Goal: Task Accomplishment & Management: Complete application form

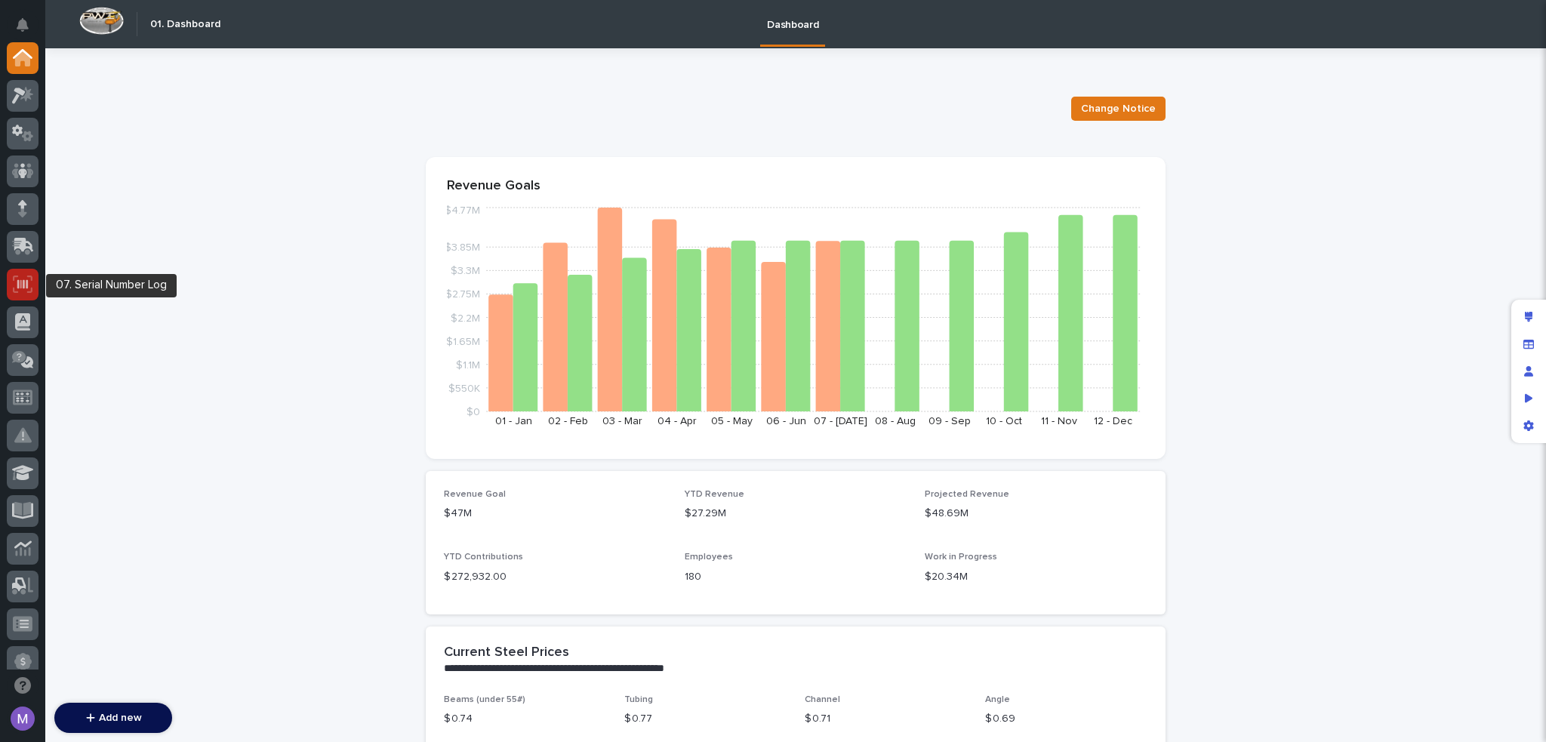
click at [28, 277] on icon at bounding box center [23, 283] width 20 height 17
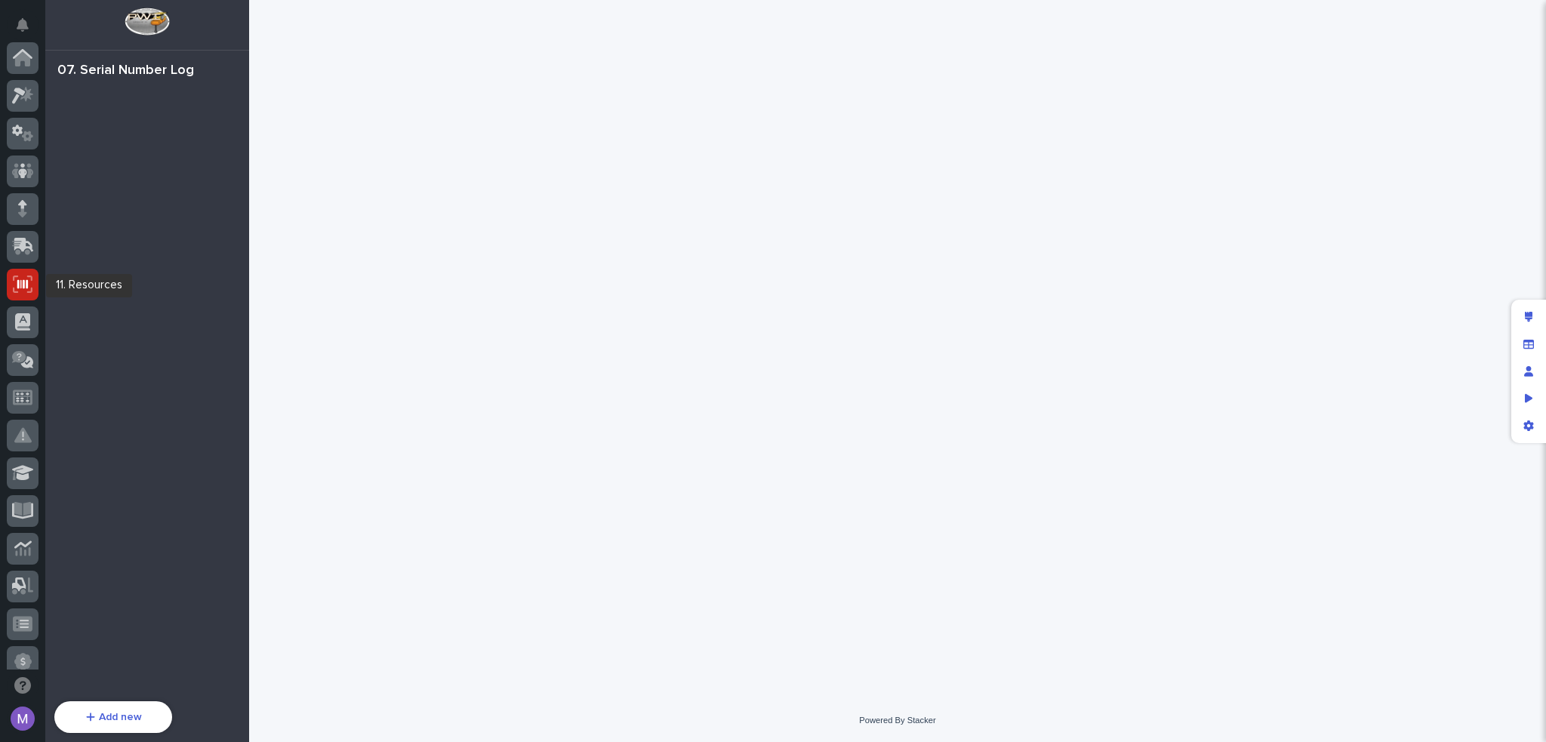
scroll to position [226, 0]
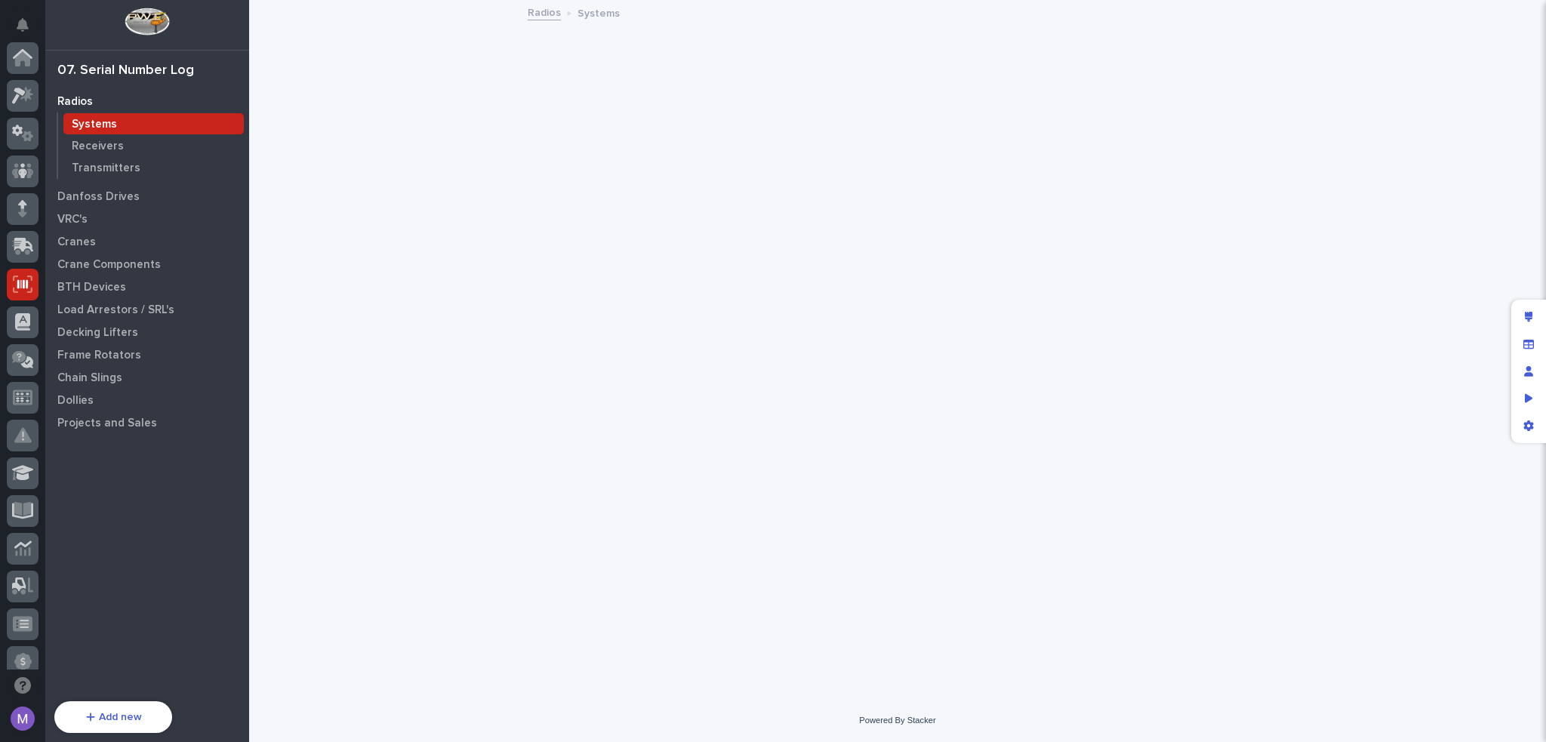
scroll to position [226, 0]
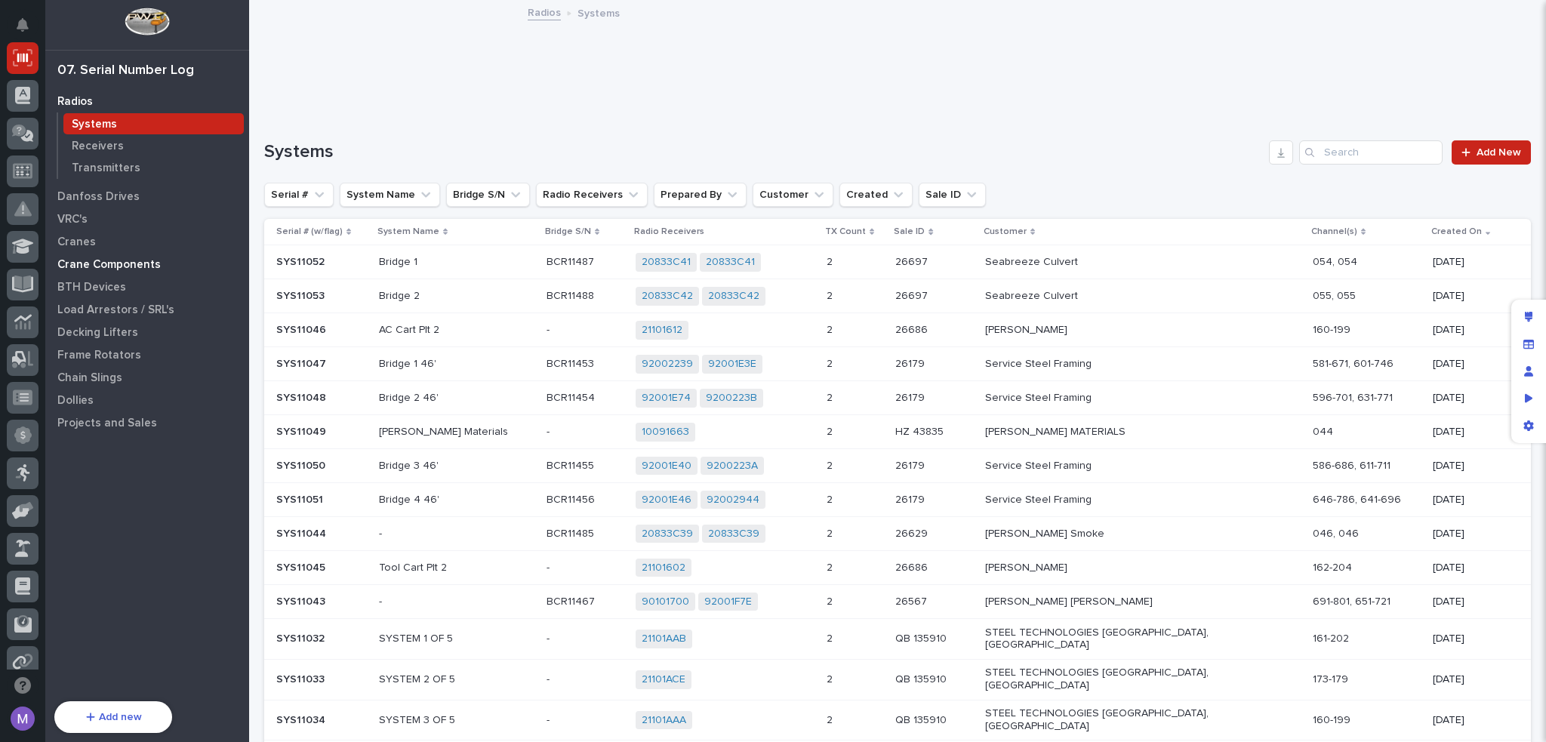
click at [130, 267] on p "Crane Components" at bounding box center [108, 265] width 103 height 14
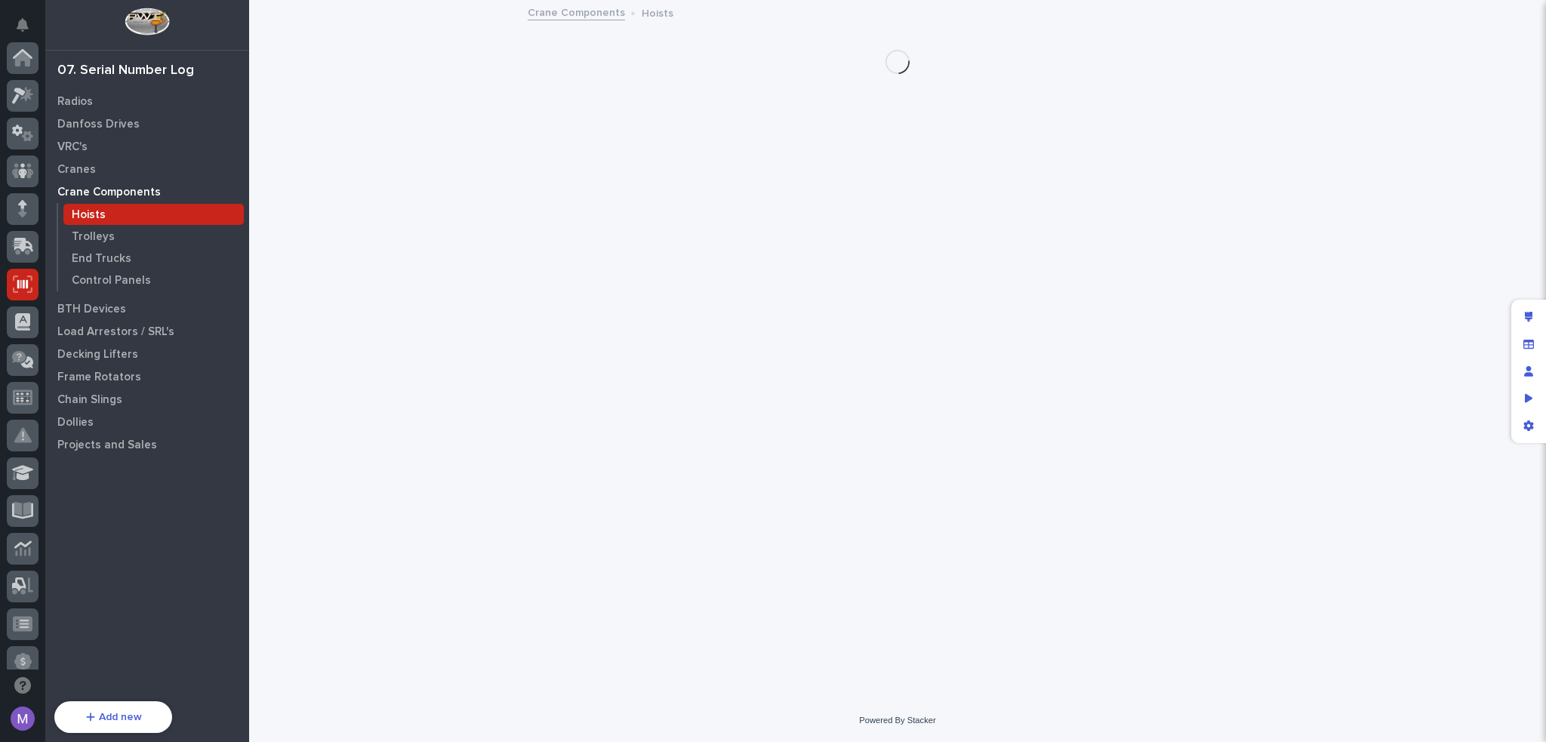
scroll to position [226, 0]
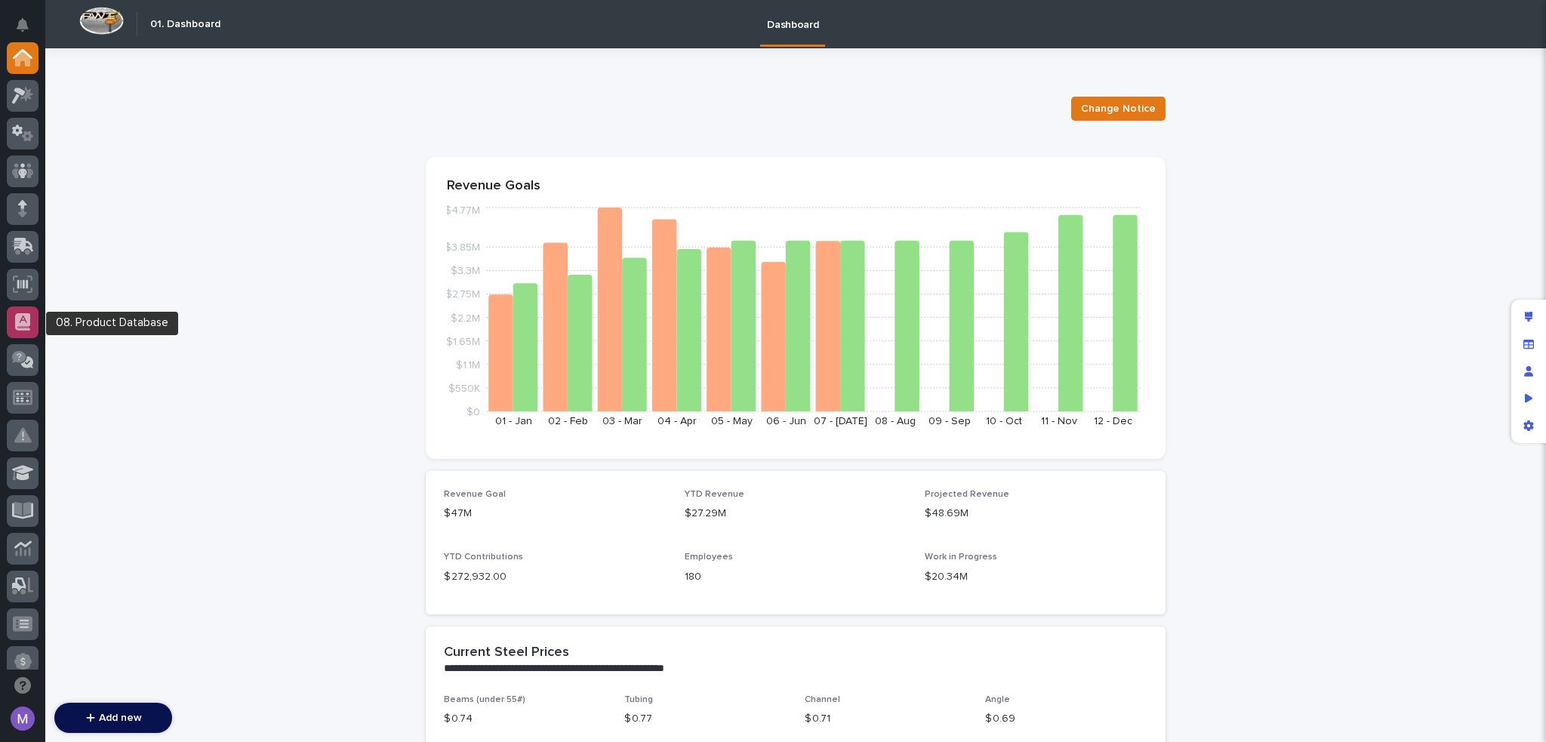
click at [34, 319] on div at bounding box center [23, 322] width 32 height 32
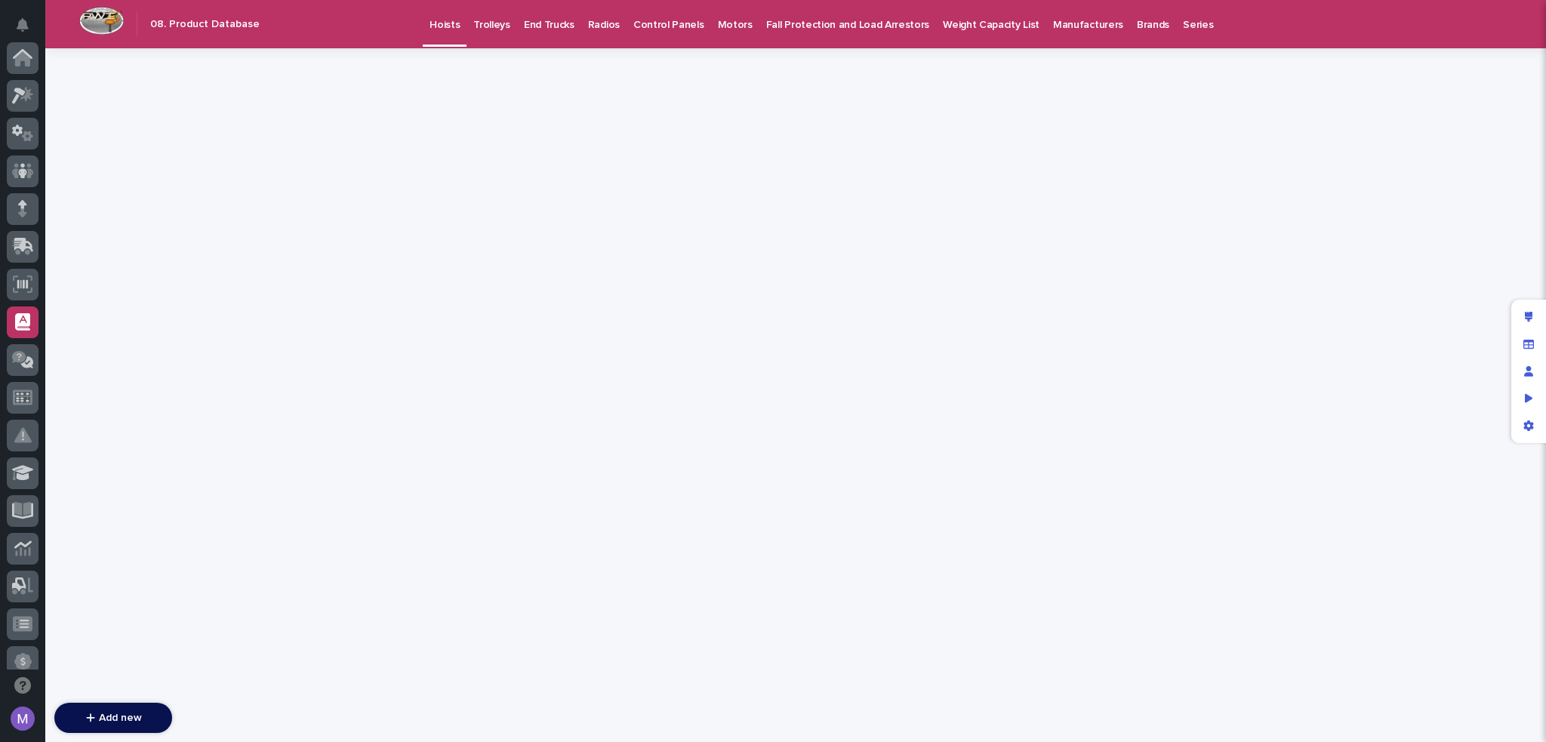
scroll to position [264, 0]
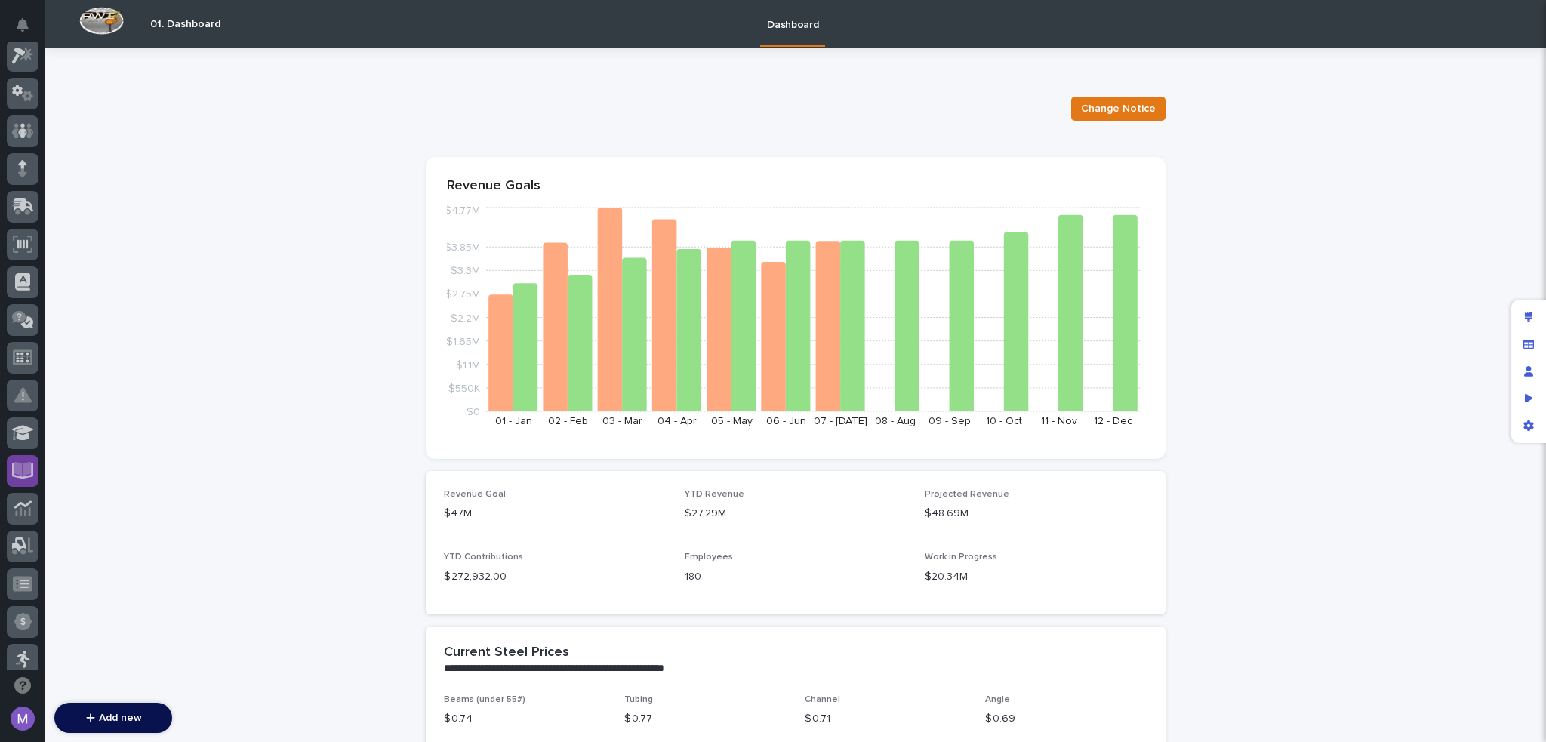
scroll to position [75, 0]
click at [27, 555] on icon at bounding box center [23, 548] width 20 height 17
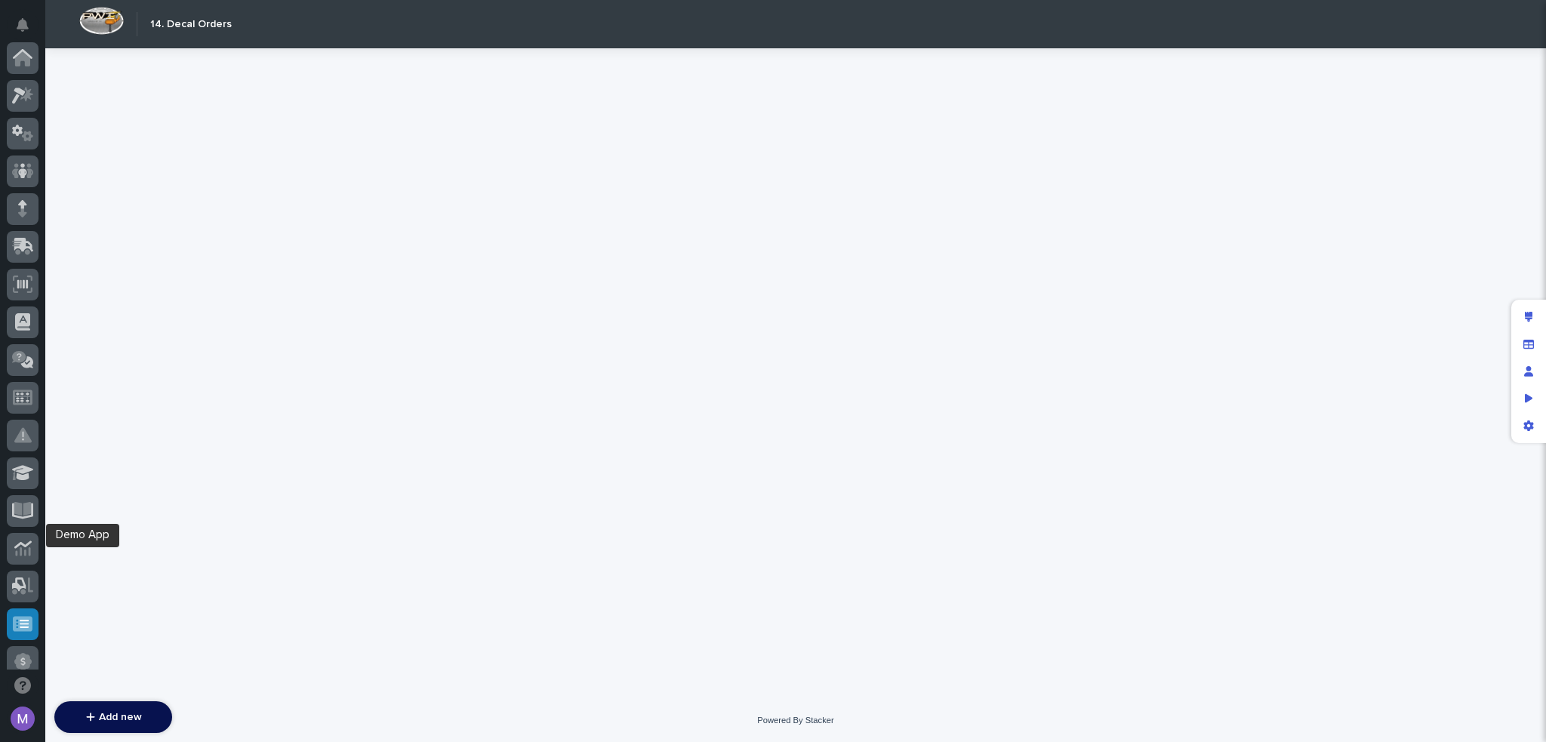
scroll to position [504, 0]
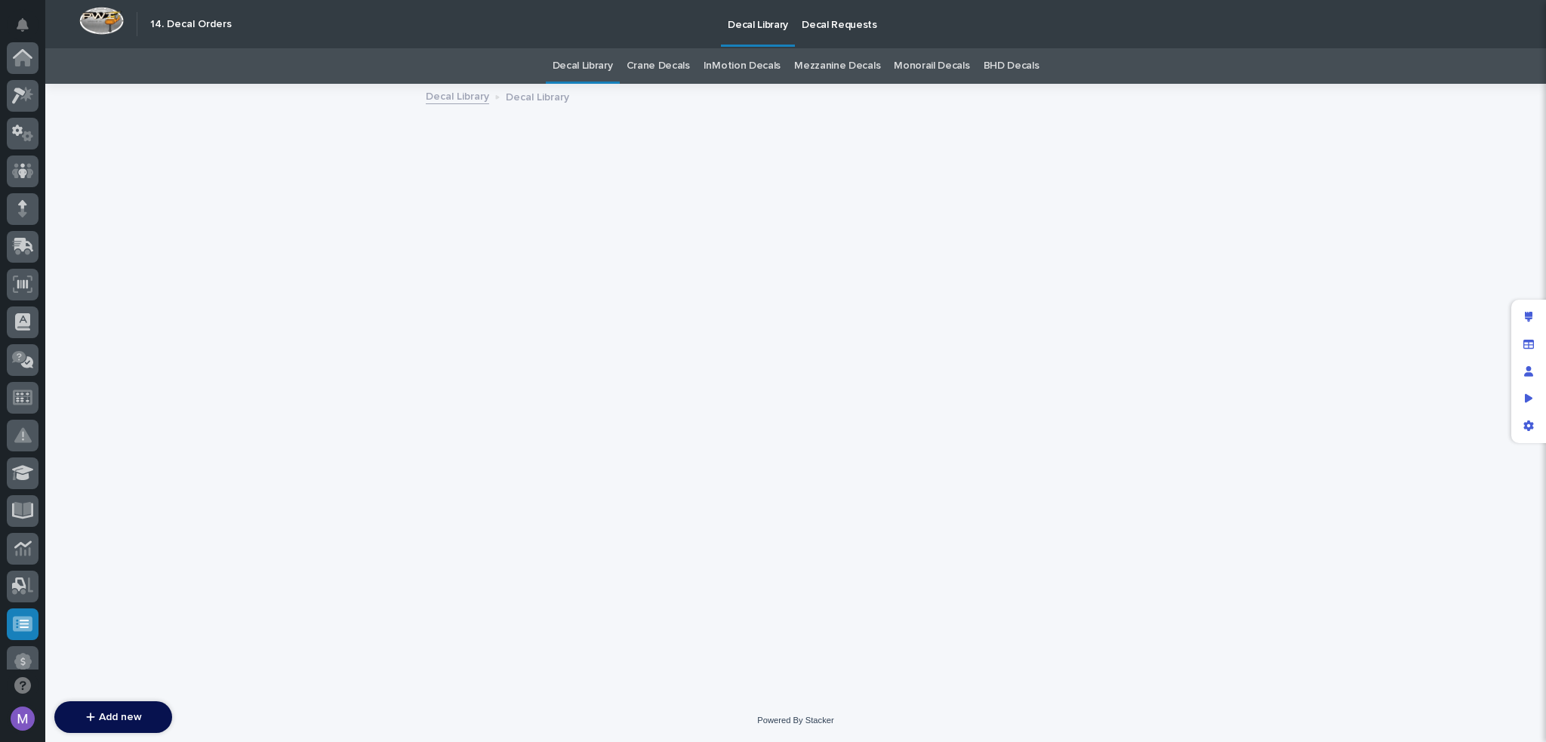
scroll to position [504, 0]
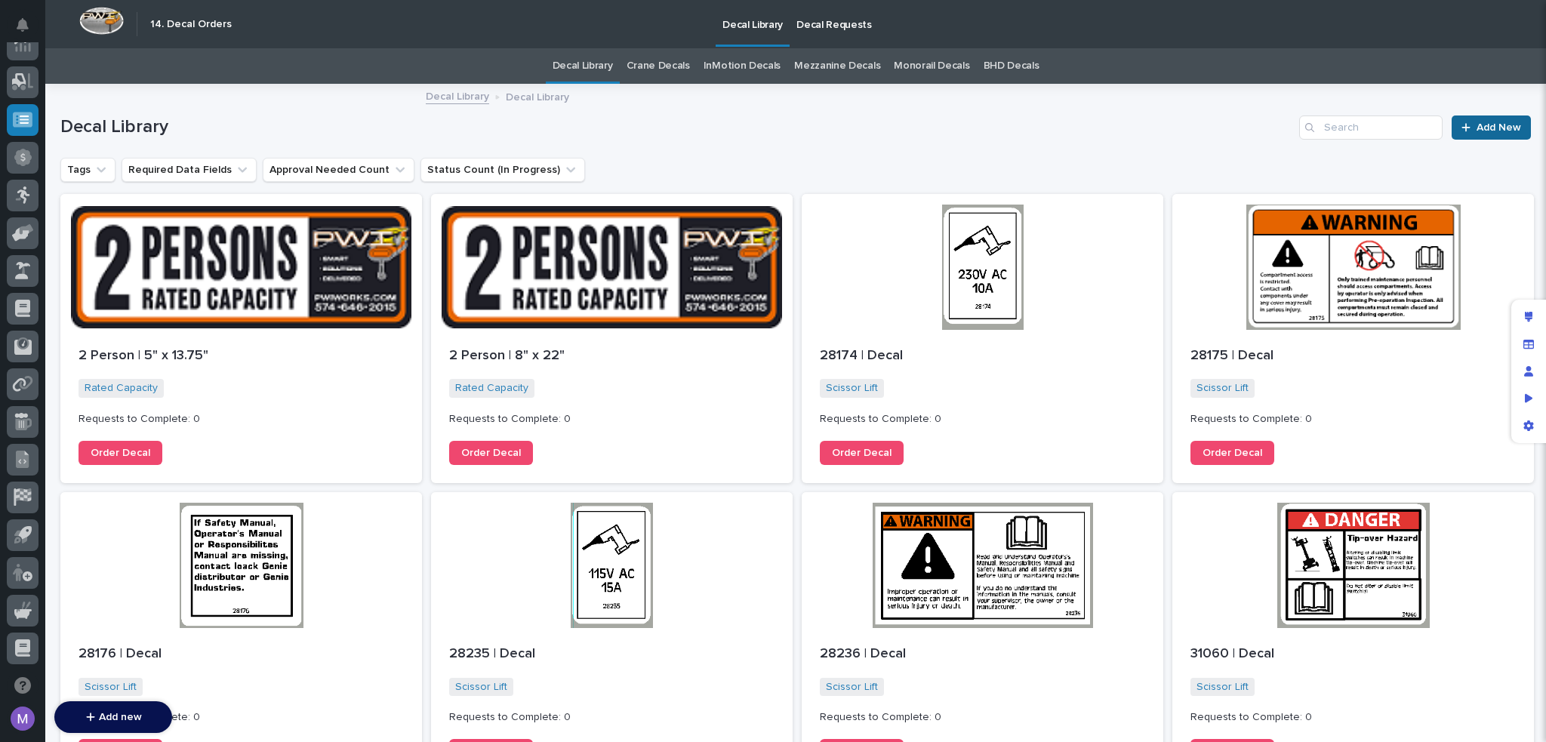
click at [1509, 125] on link "Add New" at bounding box center [1490, 127] width 79 height 24
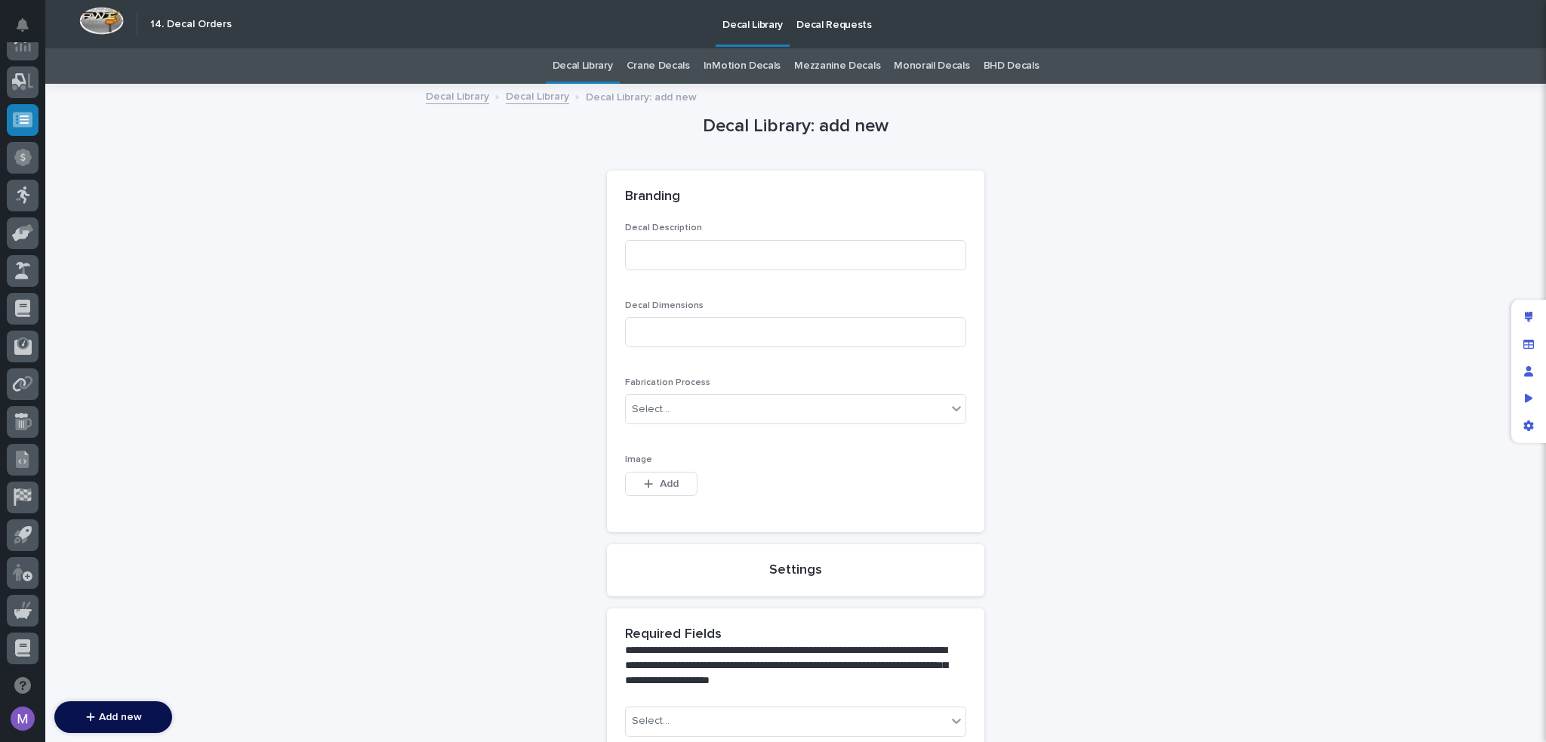
click at [815, 29] on p "Decal Requests" at bounding box center [833, 16] width 75 height 32
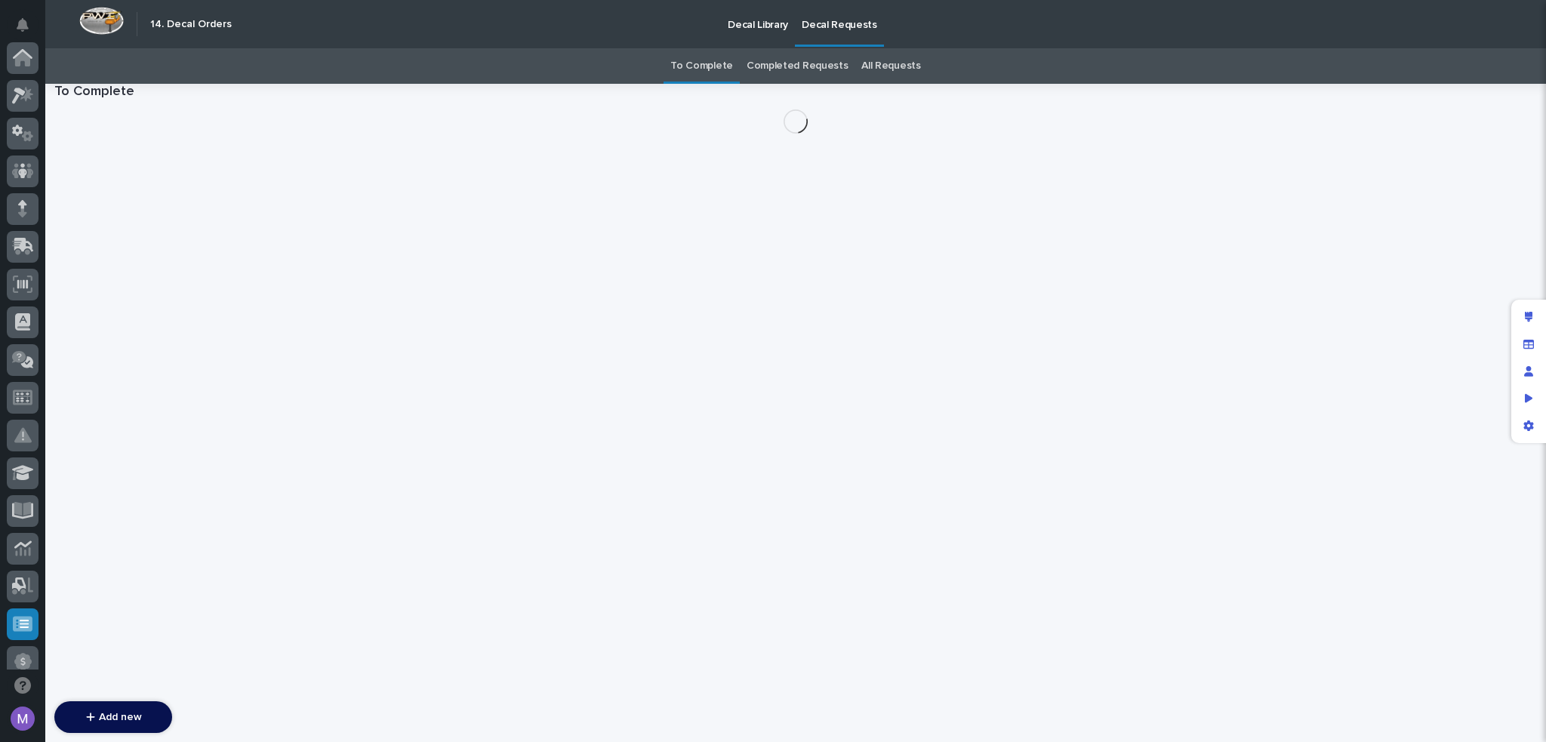
scroll to position [504, 0]
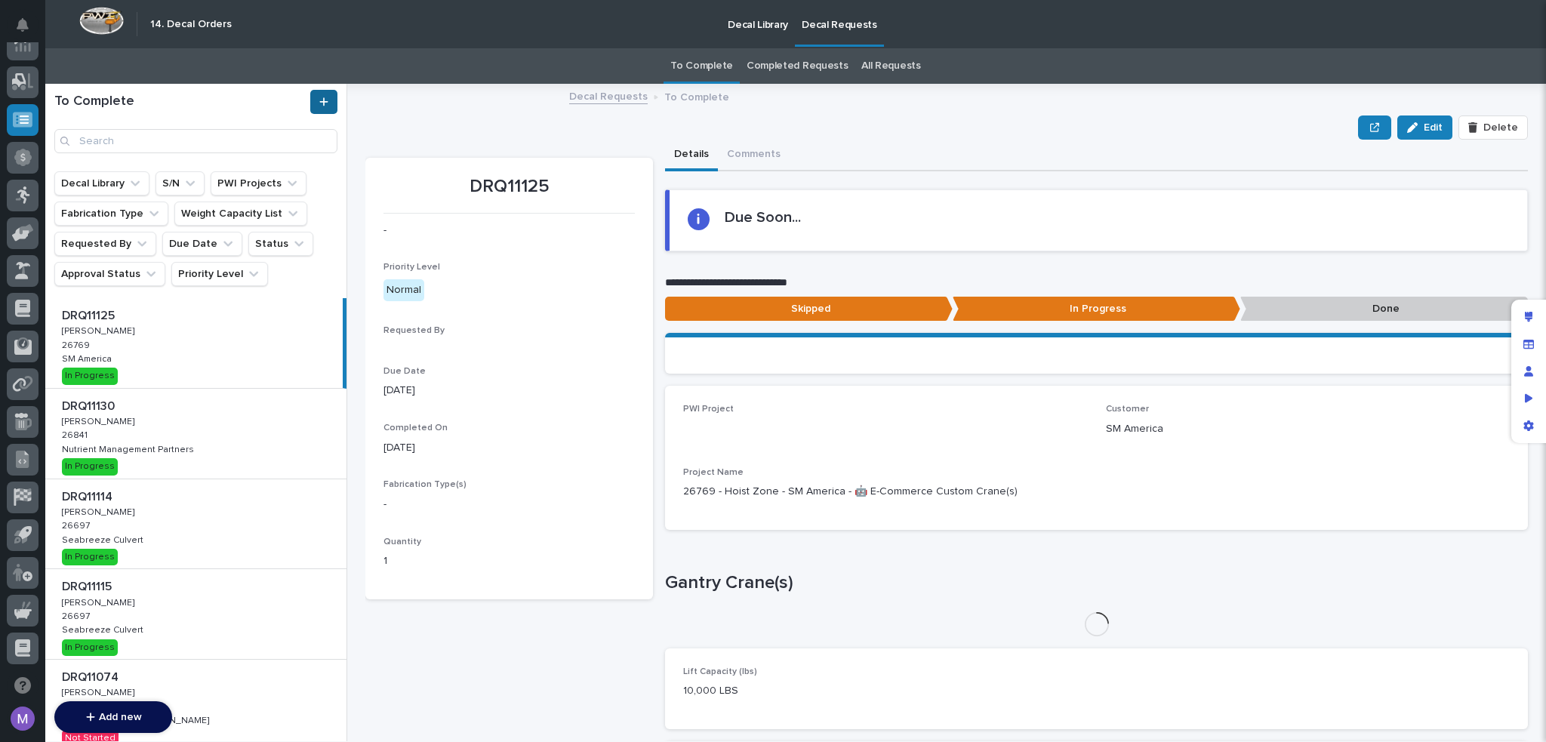
click at [331, 106] on link at bounding box center [323, 102] width 27 height 24
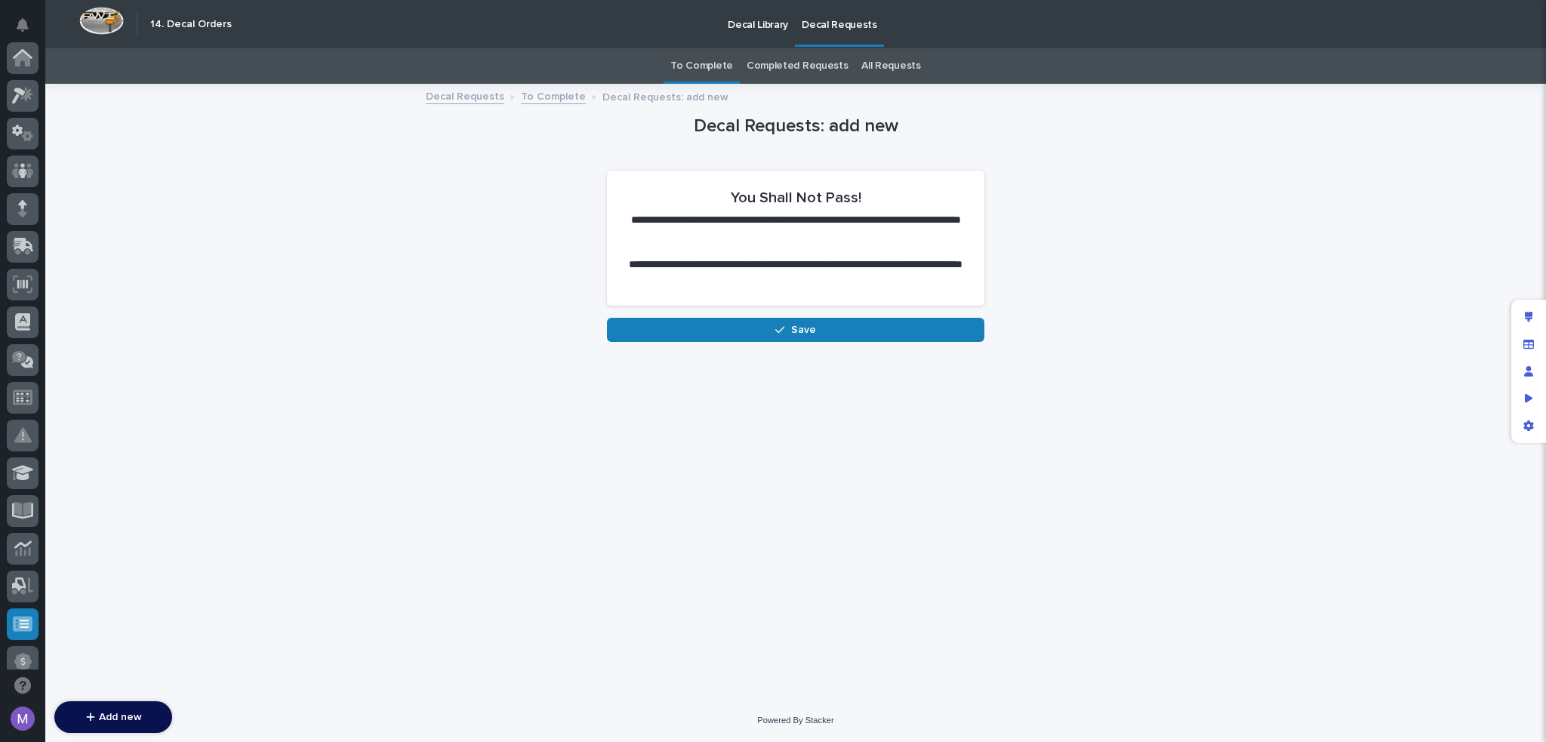
scroll to position [504, 0]
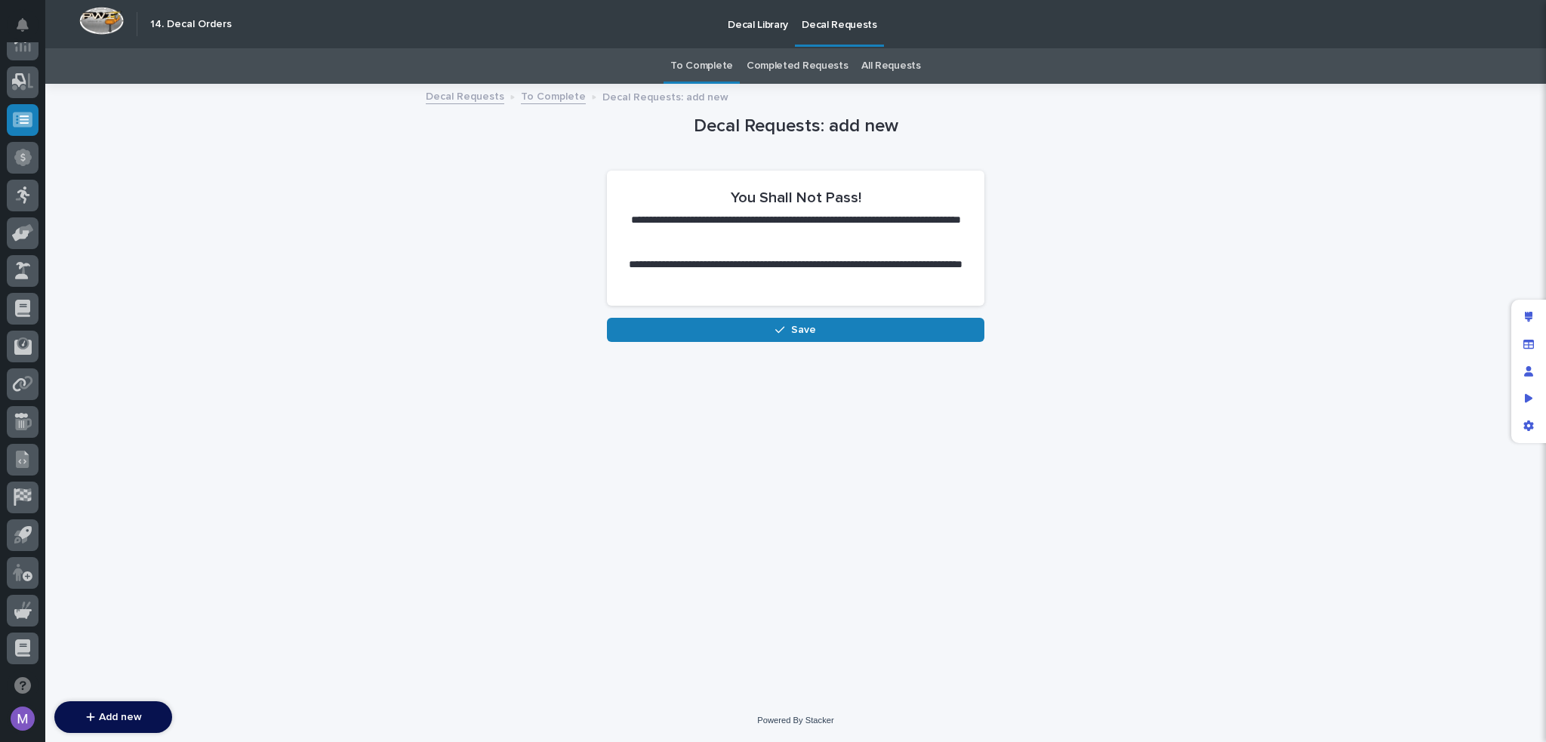
click at [744, 23] on p "Decal Library" at bounding box center [757, 16] width 60 height 32
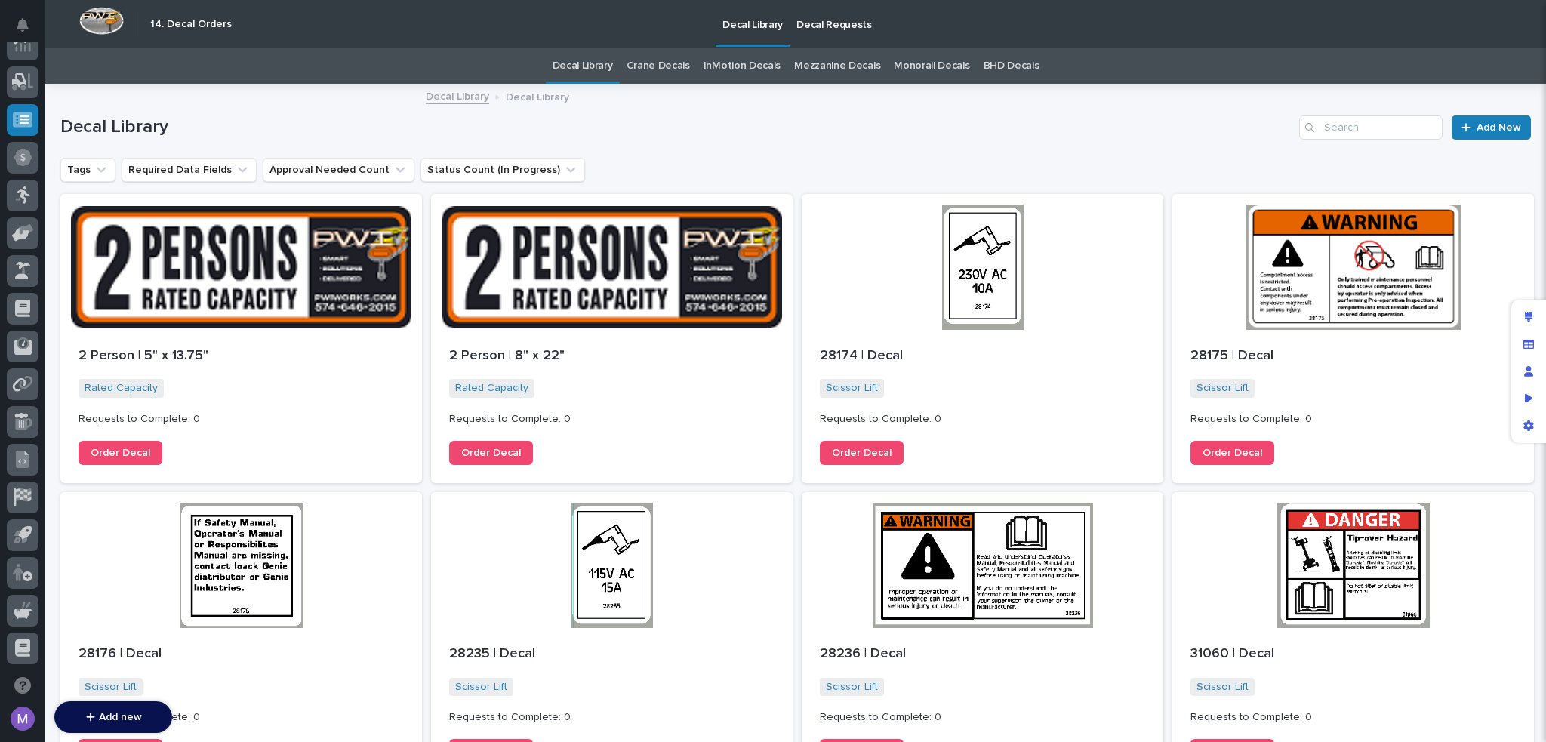
click at [642, 69] on link "Crane Decals" at bounding box center [657, 65] width 63 height 35
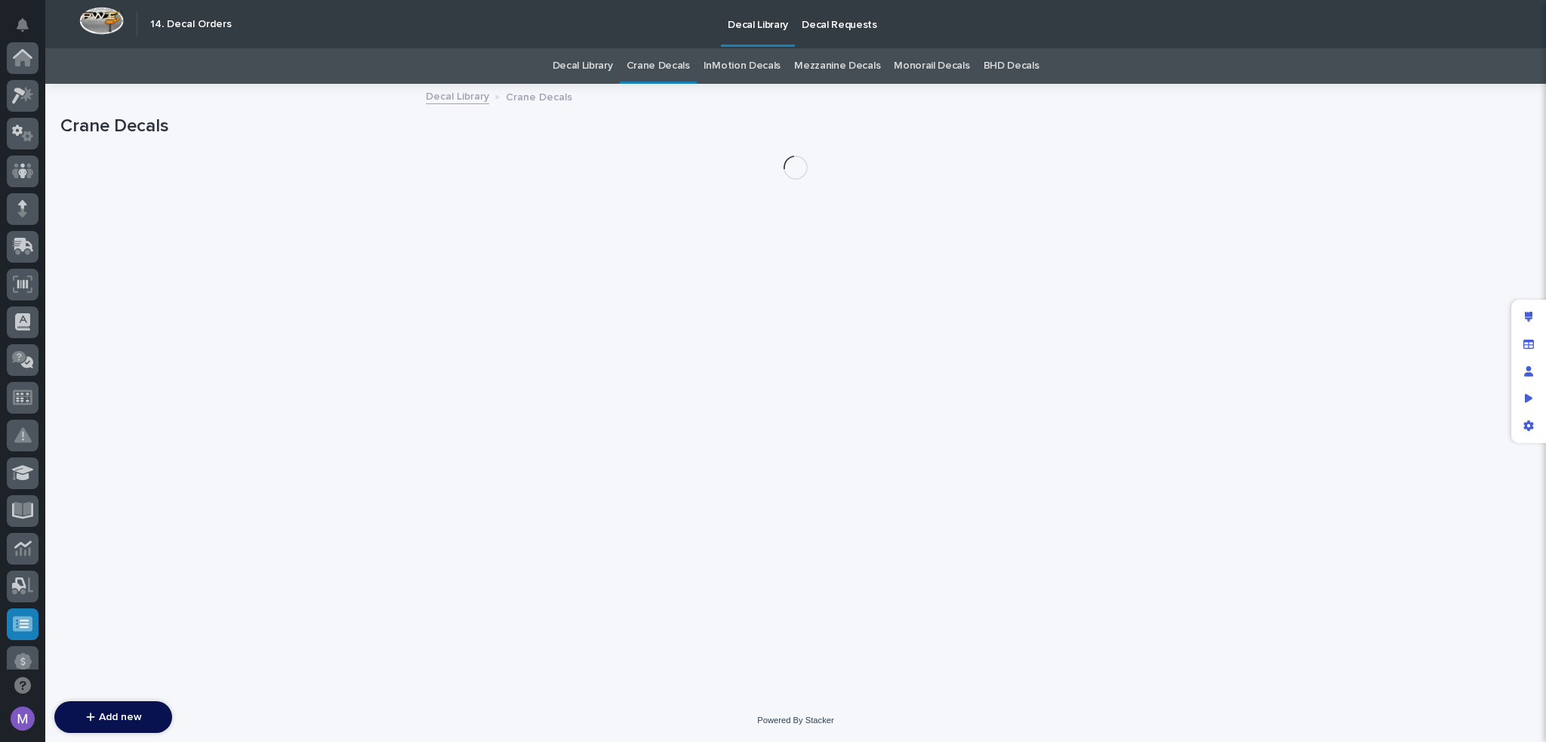
scroll to position [504, 0]
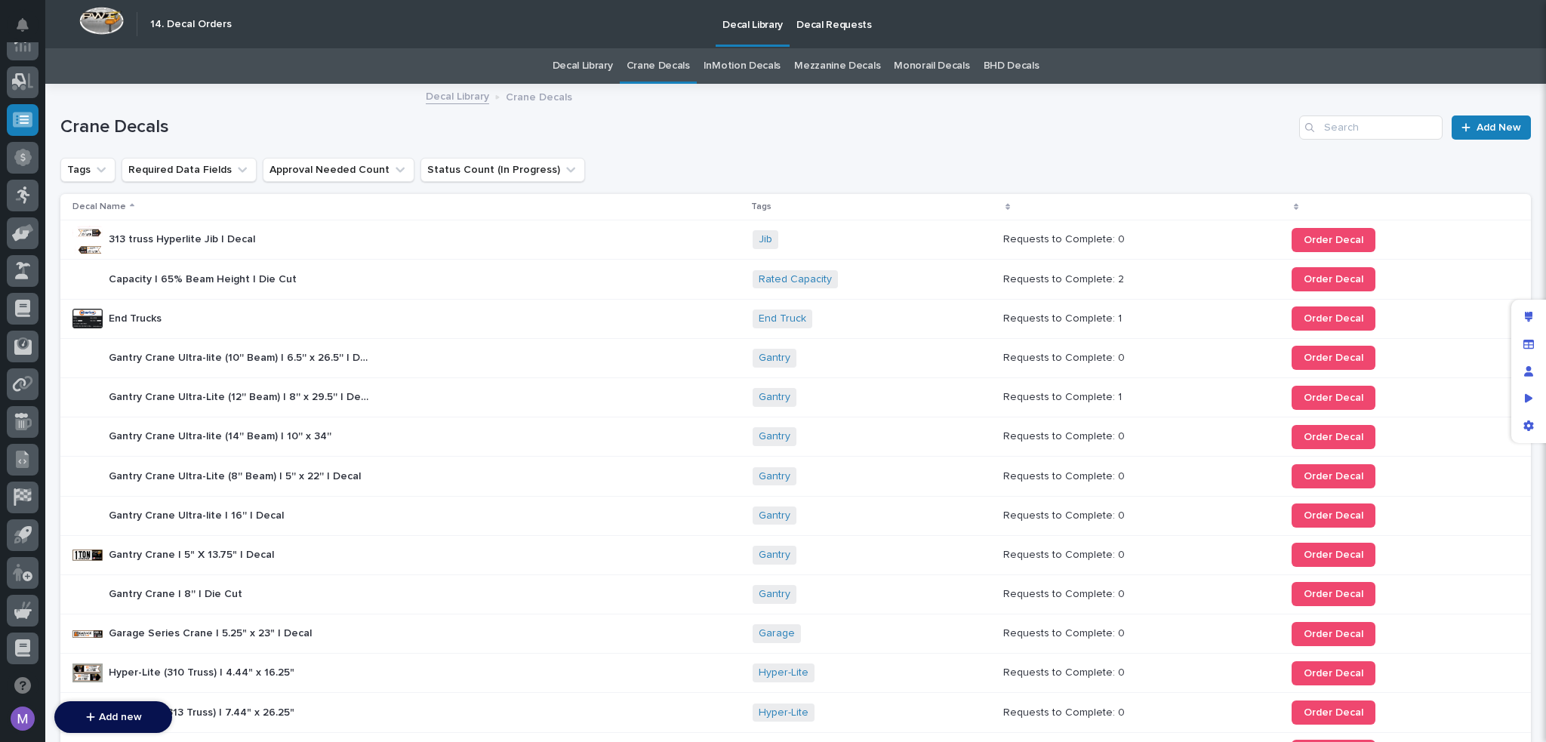
click at [408, 318] on div "End Trucks End Trucks" at bounding box center [406, 318] width 668 height 30
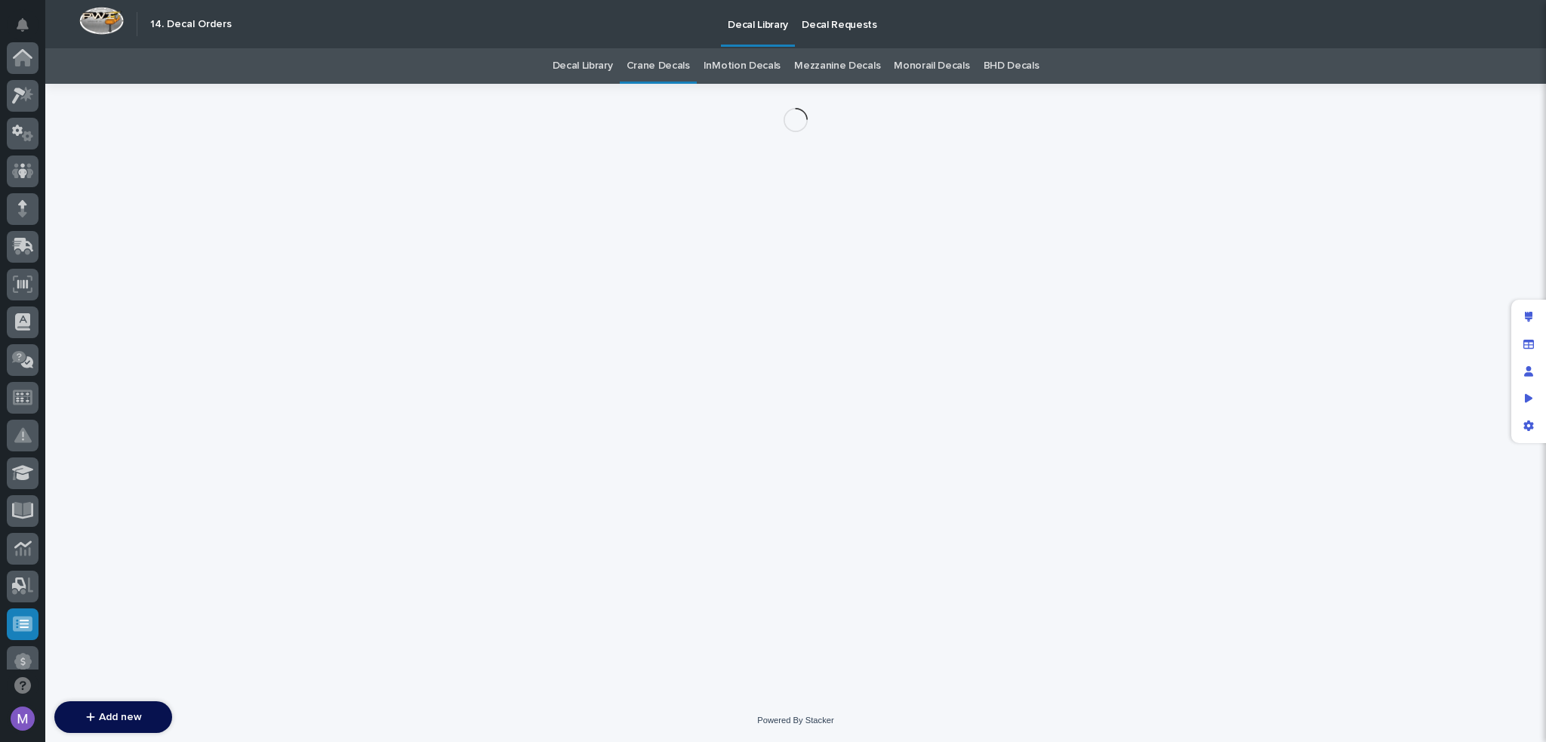
scroll to position [504, 0]
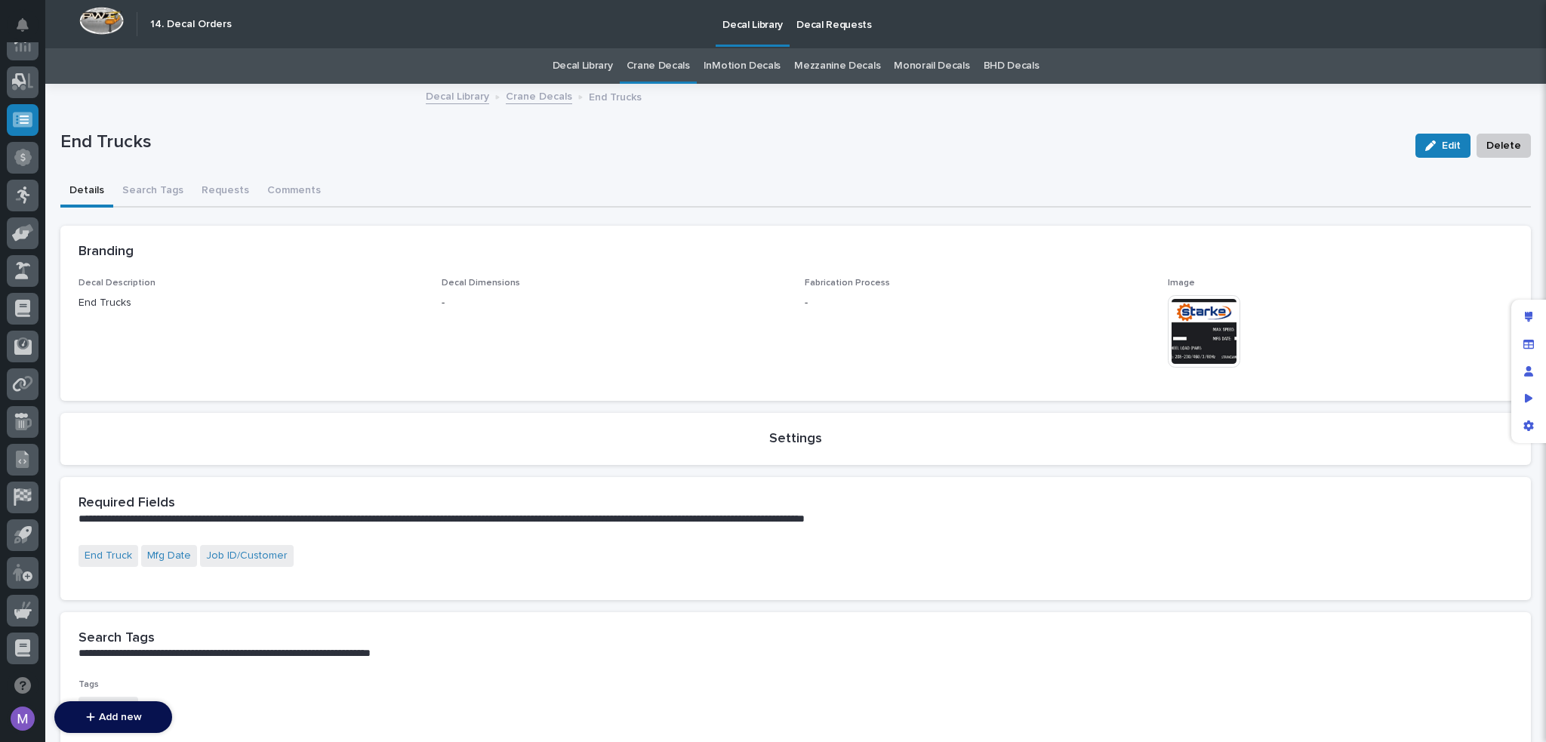
click at [524, 94] on link "Crane Decals" at bounding box center [539, 95] width 66 height 17
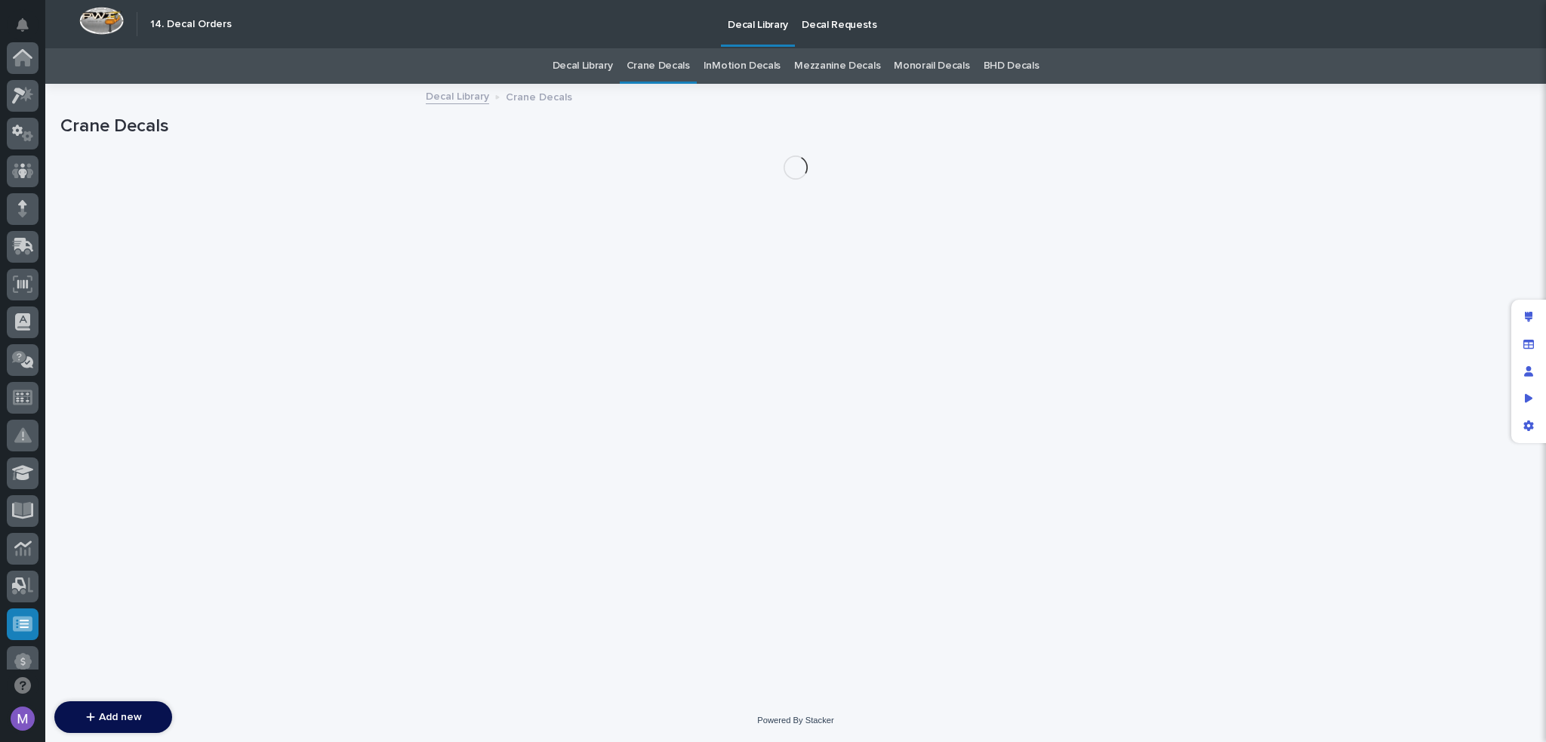
scroll to position [504, 0]
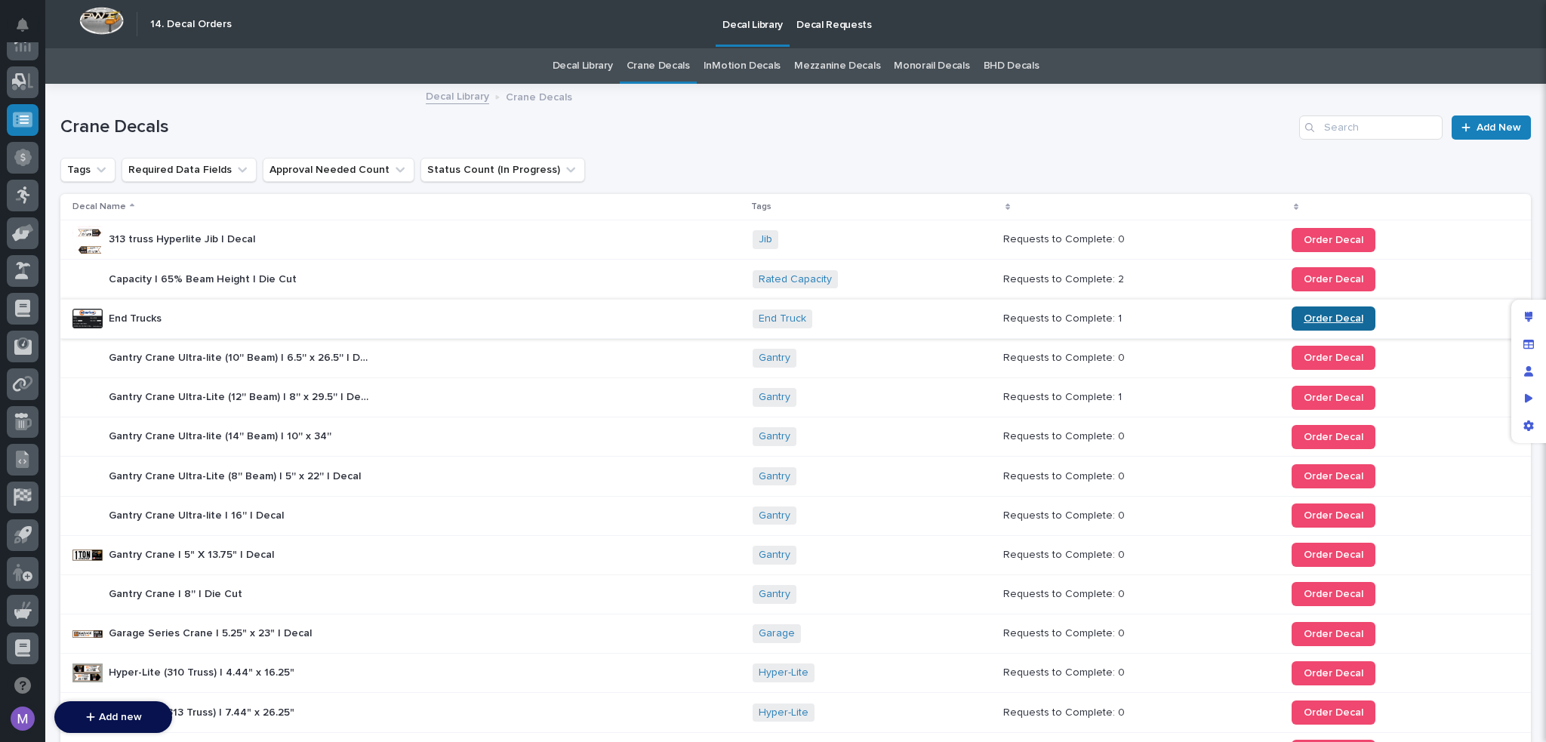
click at [1330, 310] on link "Order Decal" at bounding box center [1333, 318] width 84 height 24
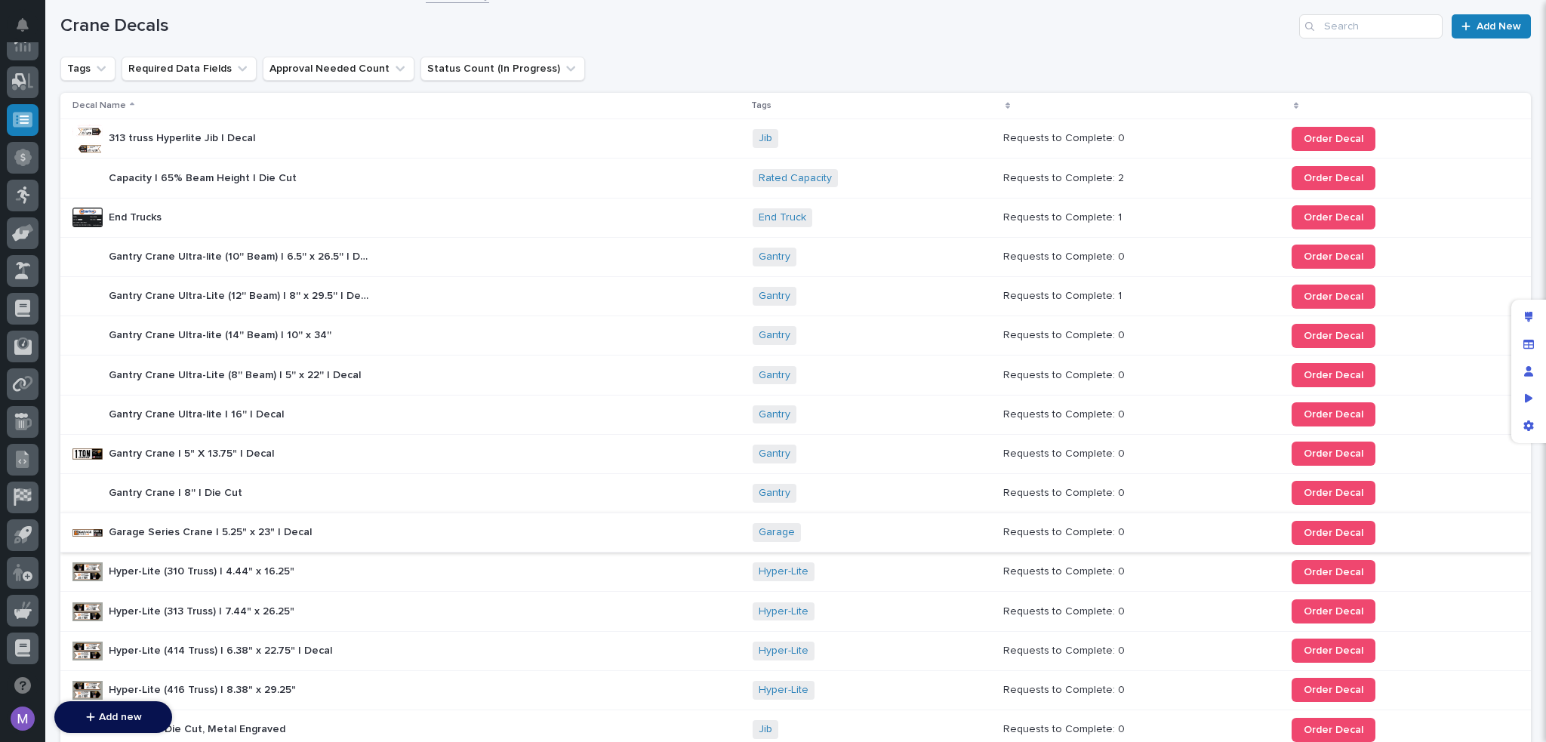
scroll to position [302, 0]
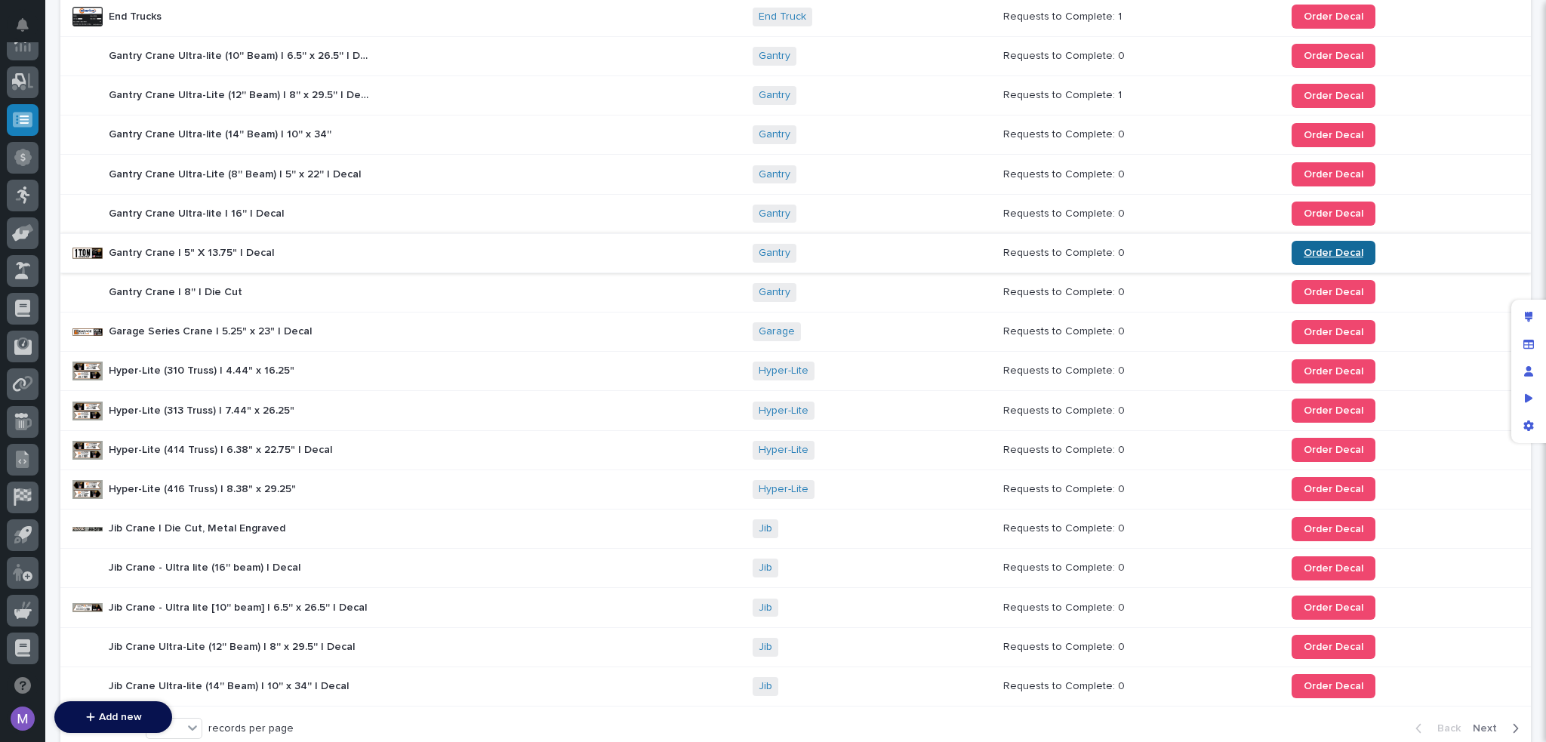
click at [1331, 248] on span "Order Decal" at bounding box center [1333, 253] width 60 height 11
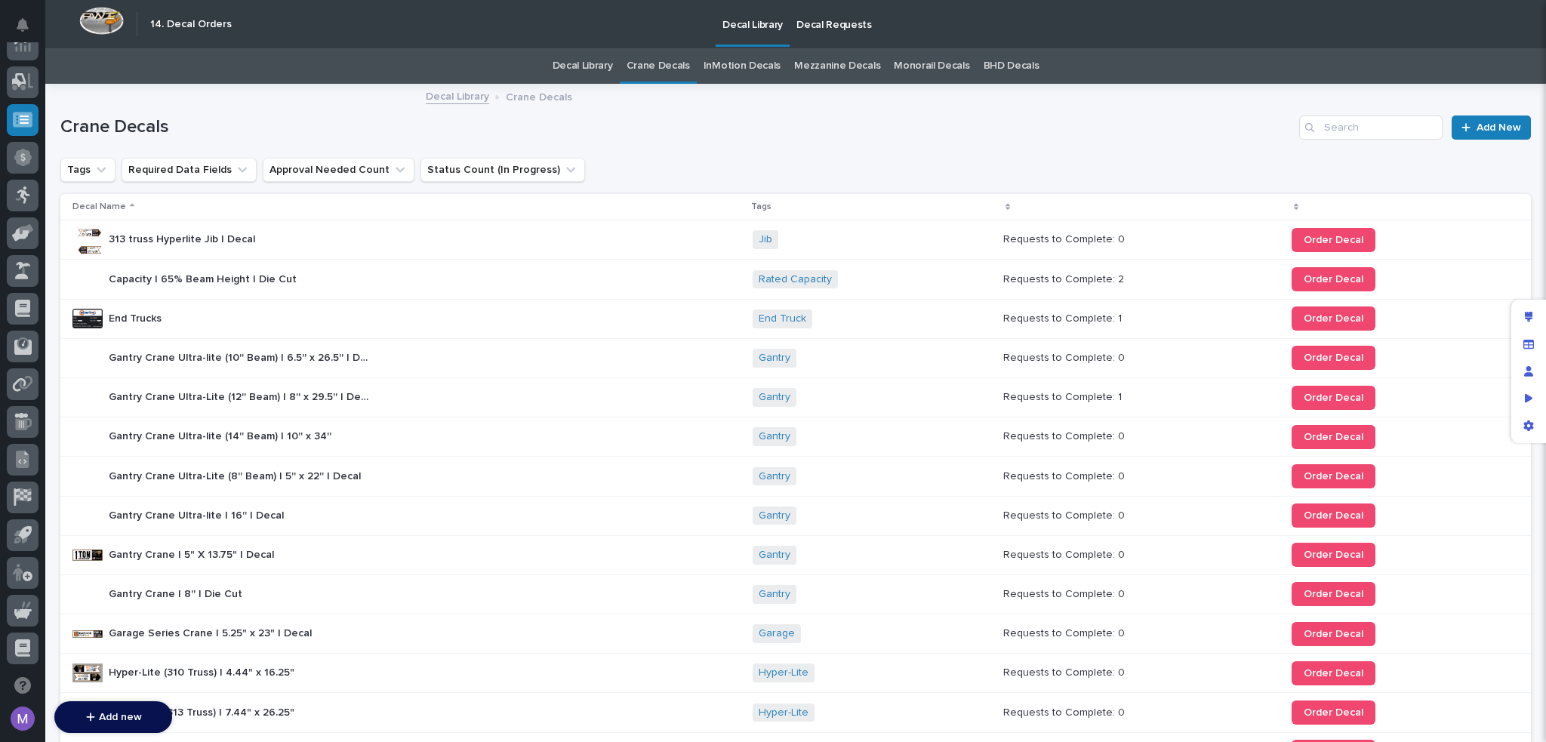
click at [820, 20] on p "Decal Requests" at bounding box center [833, 16] width 75 height 32
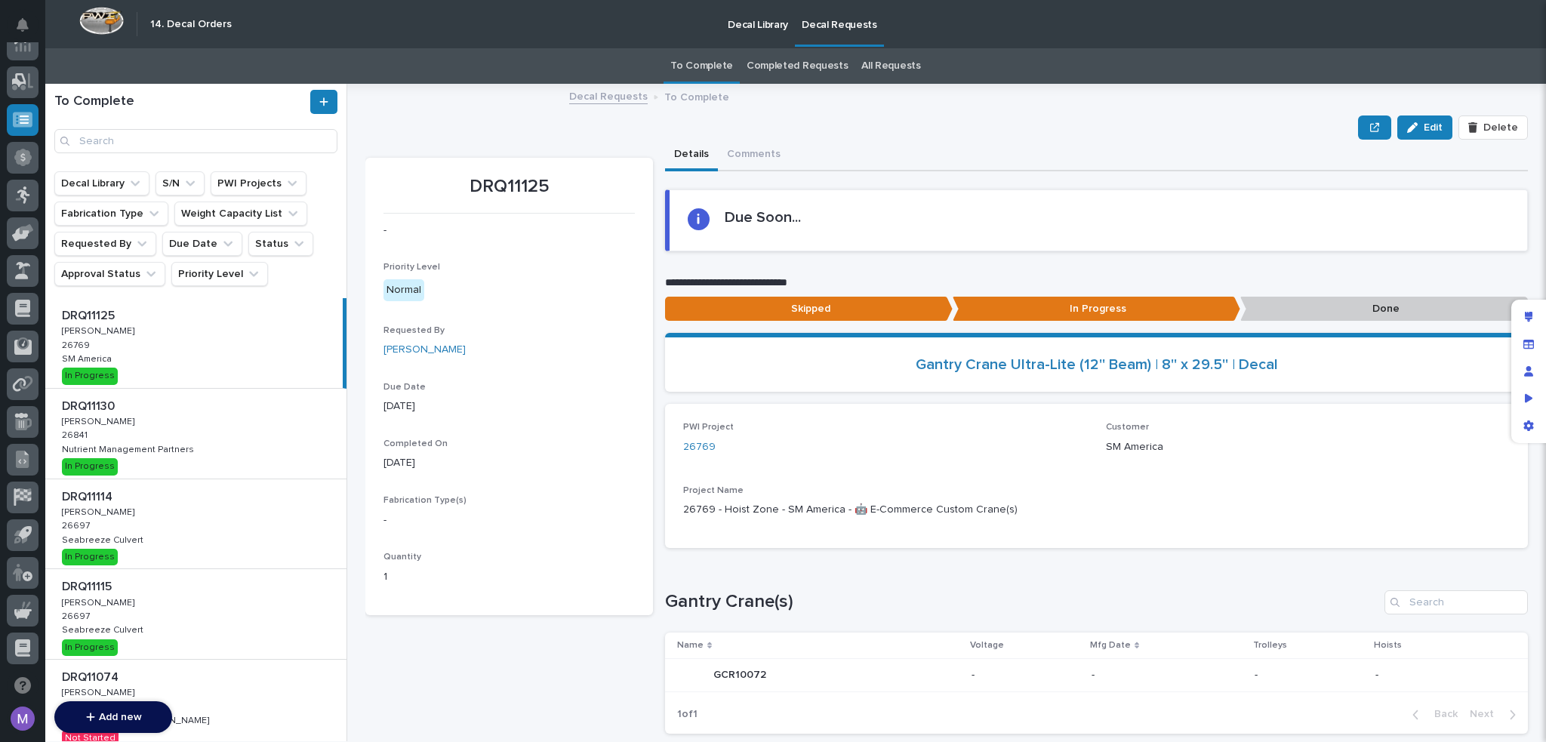
scroll to position [215, 0]
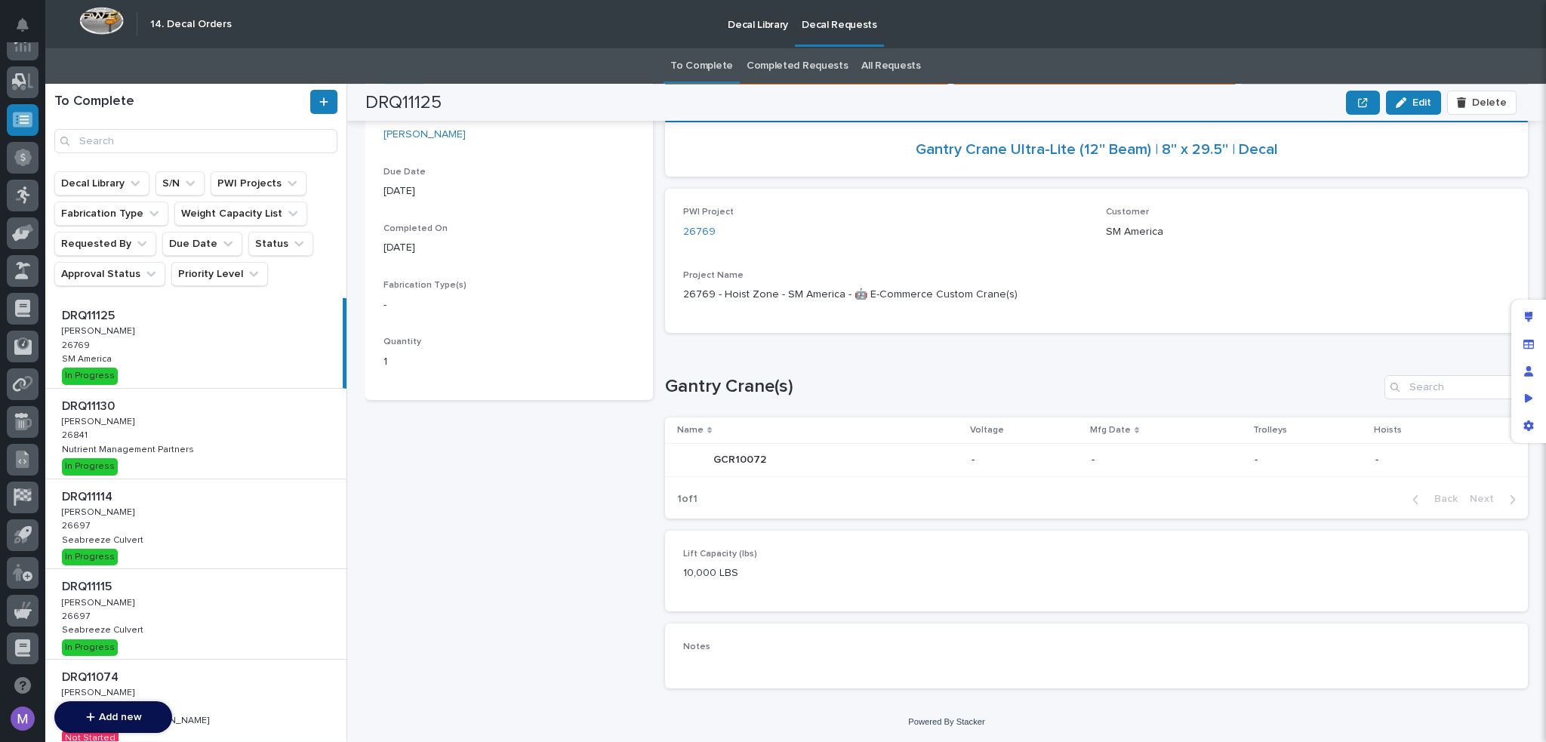
click at [764, 545] on div "Lift Capacity (lbs) 10,000 LBS" at bounding box center [1096, 571] width 863 height 81
click at [1530, 305] on div "Edit layout" at bounding box center [1528, 316] width 27 height 27
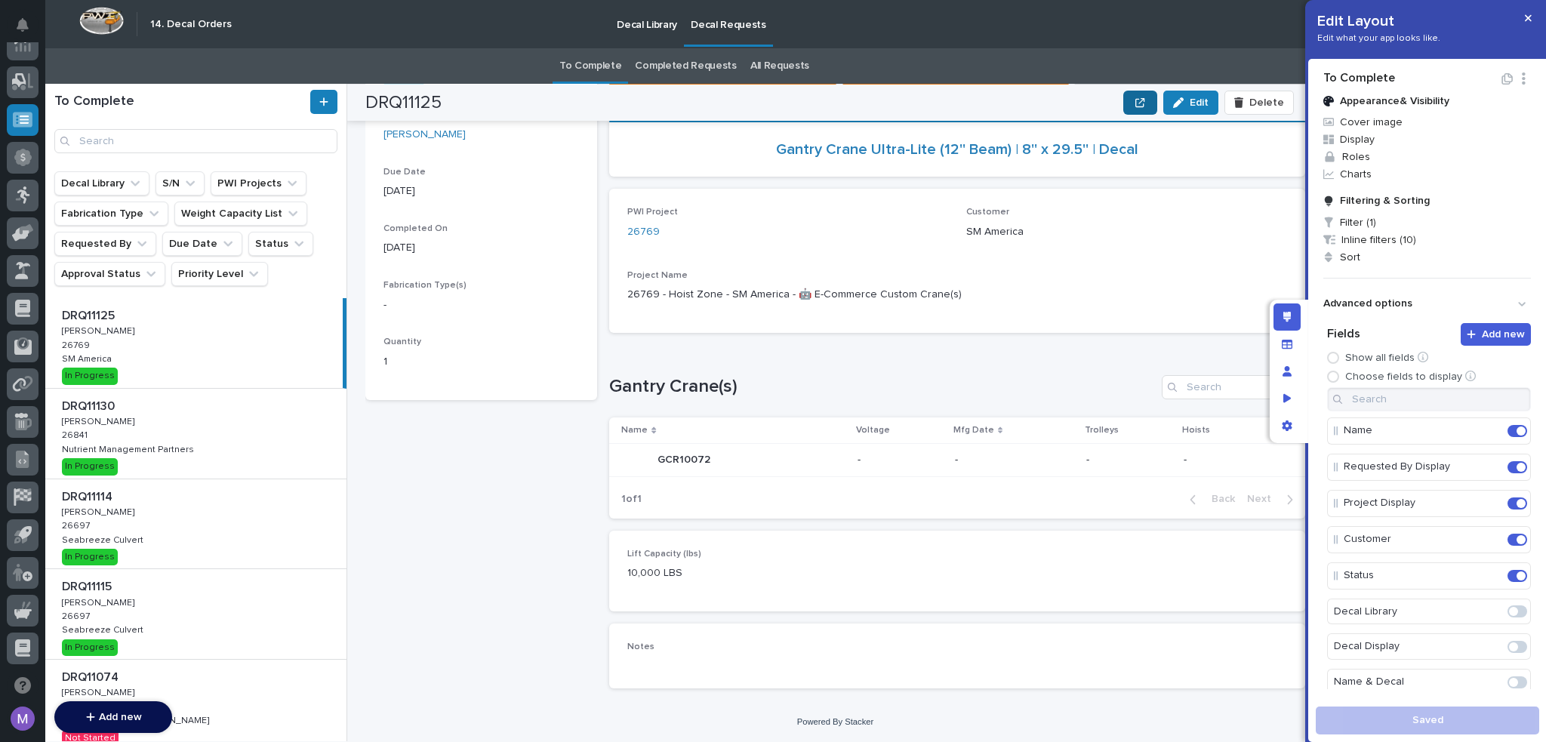
click at [1146, 95] on button "button" at bounding box center [1139, 103] width 33 height 24
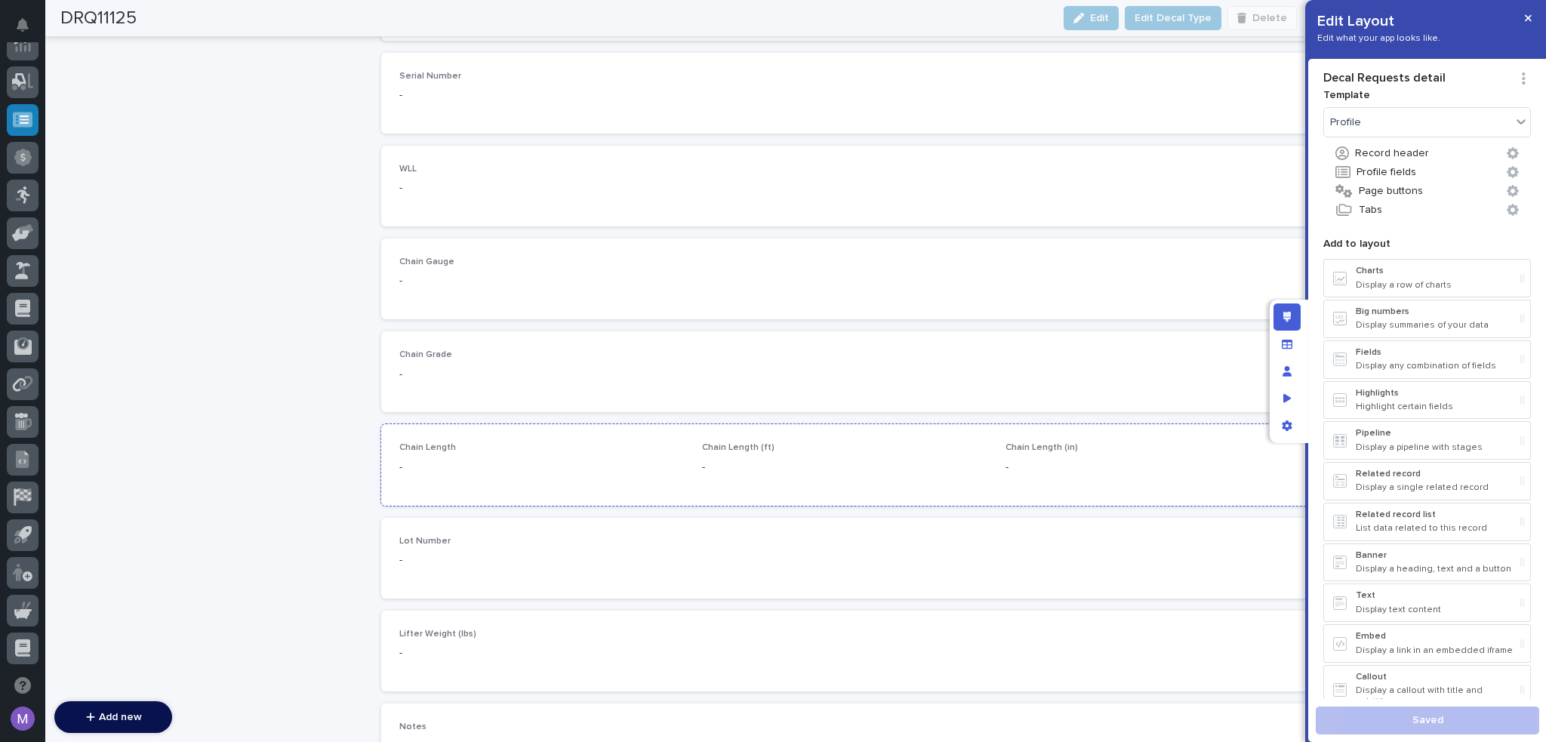
scroll to position [3541, 0]
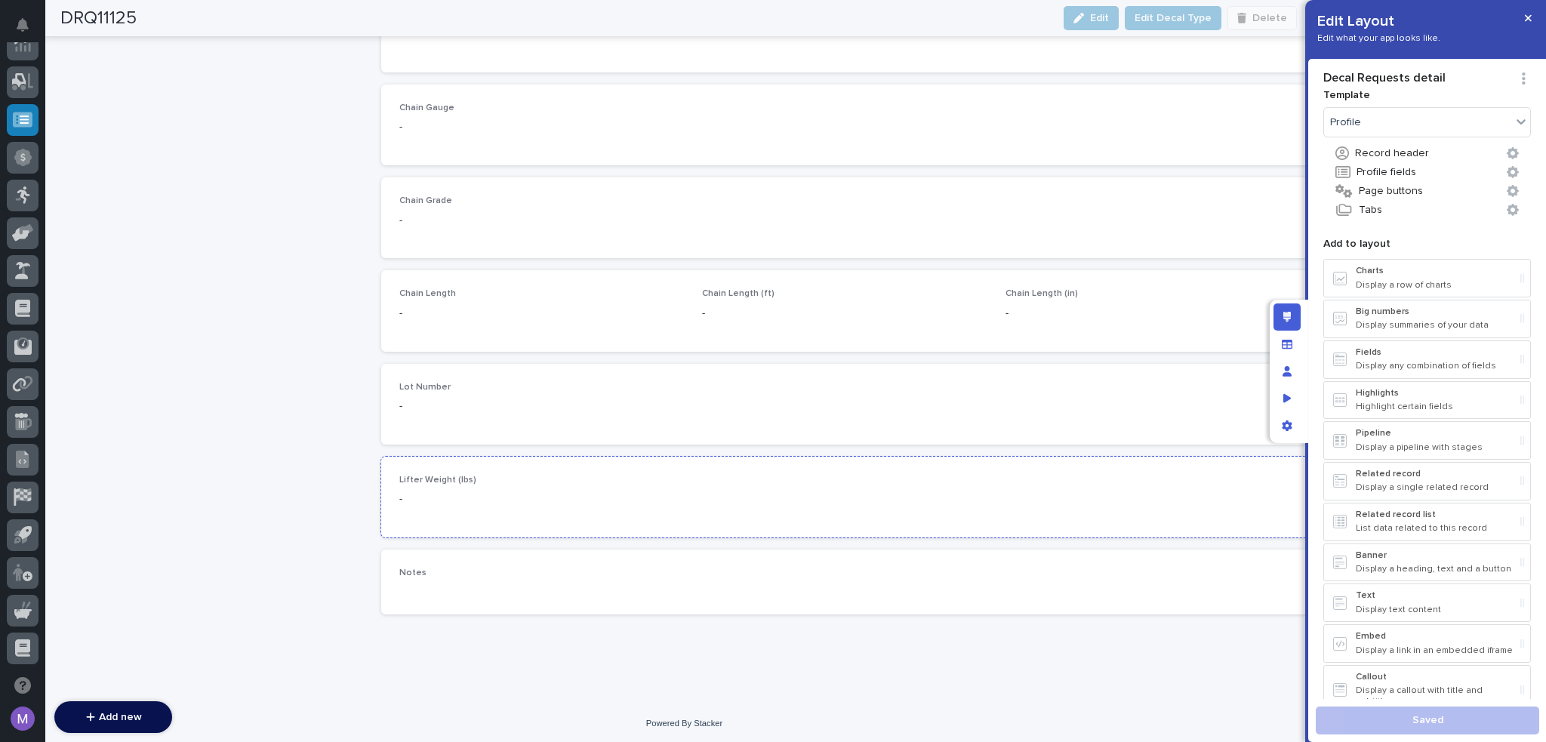
click at [534, 499] on p "-" at bounding box center [541, 499] width 285 height 16
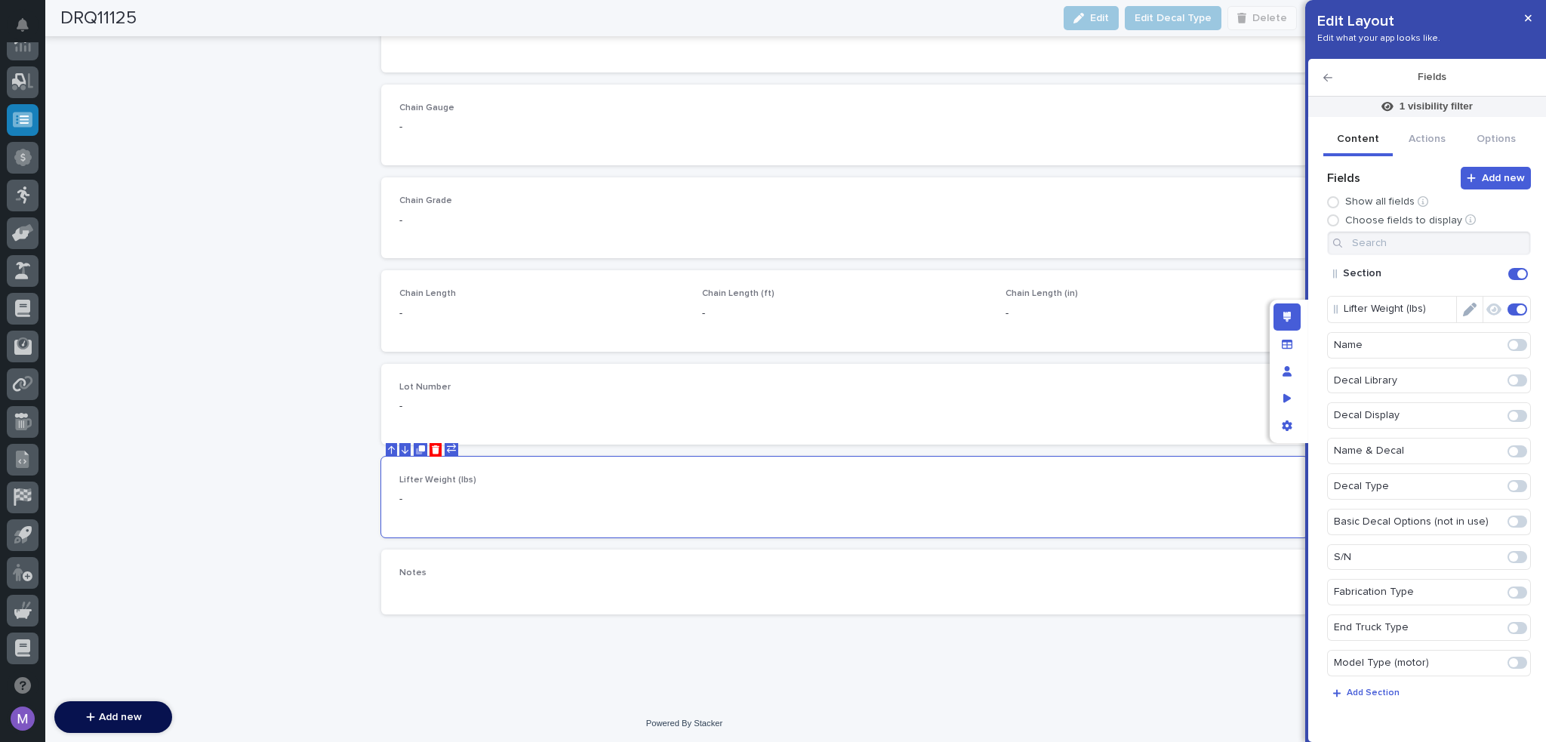
click at [1466, 310] on icon "Edit" at bounding box center [1470, 310] width 14 height 14
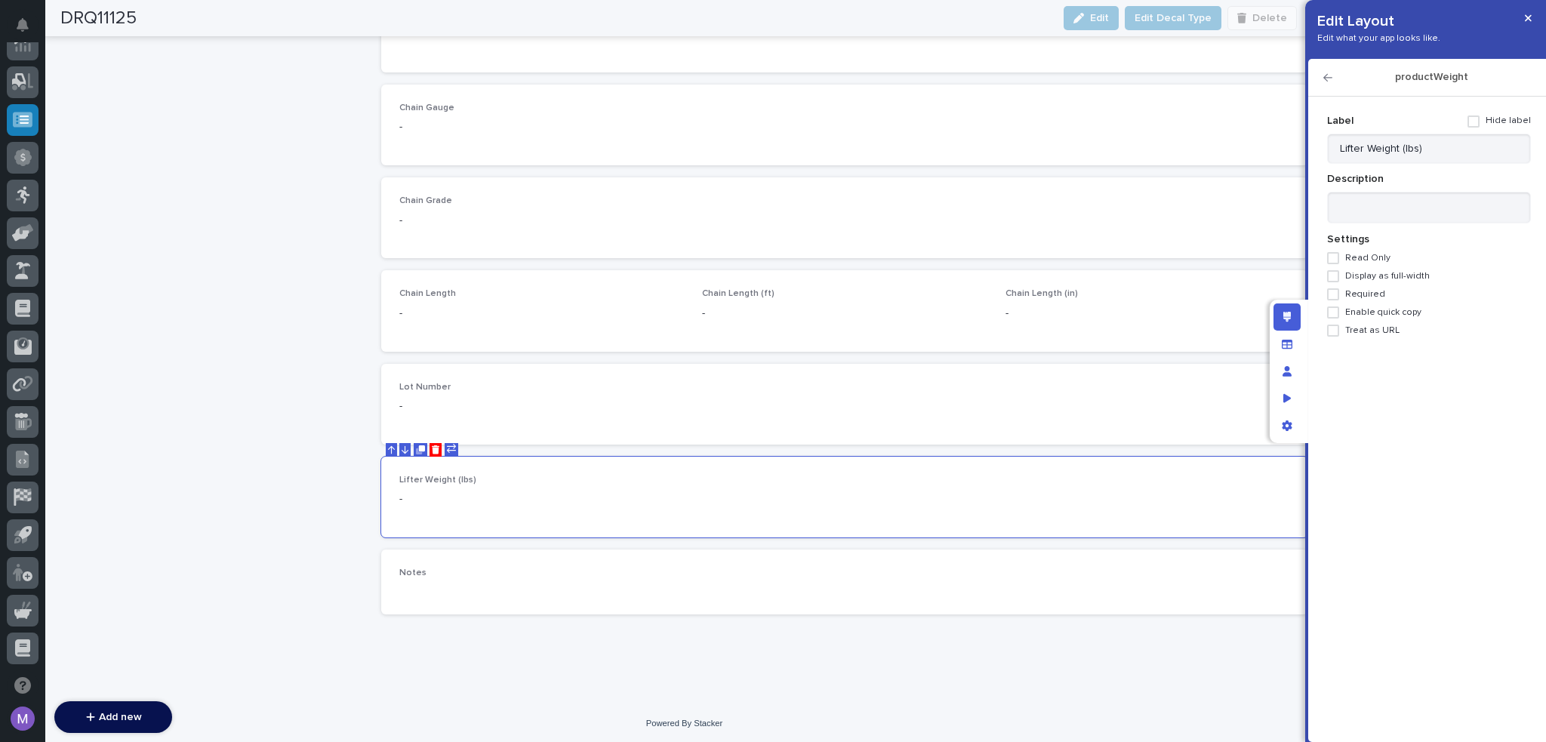
click at [1327, 82] on icon "button" at bounding box center [1327, 77] width 9 height 11
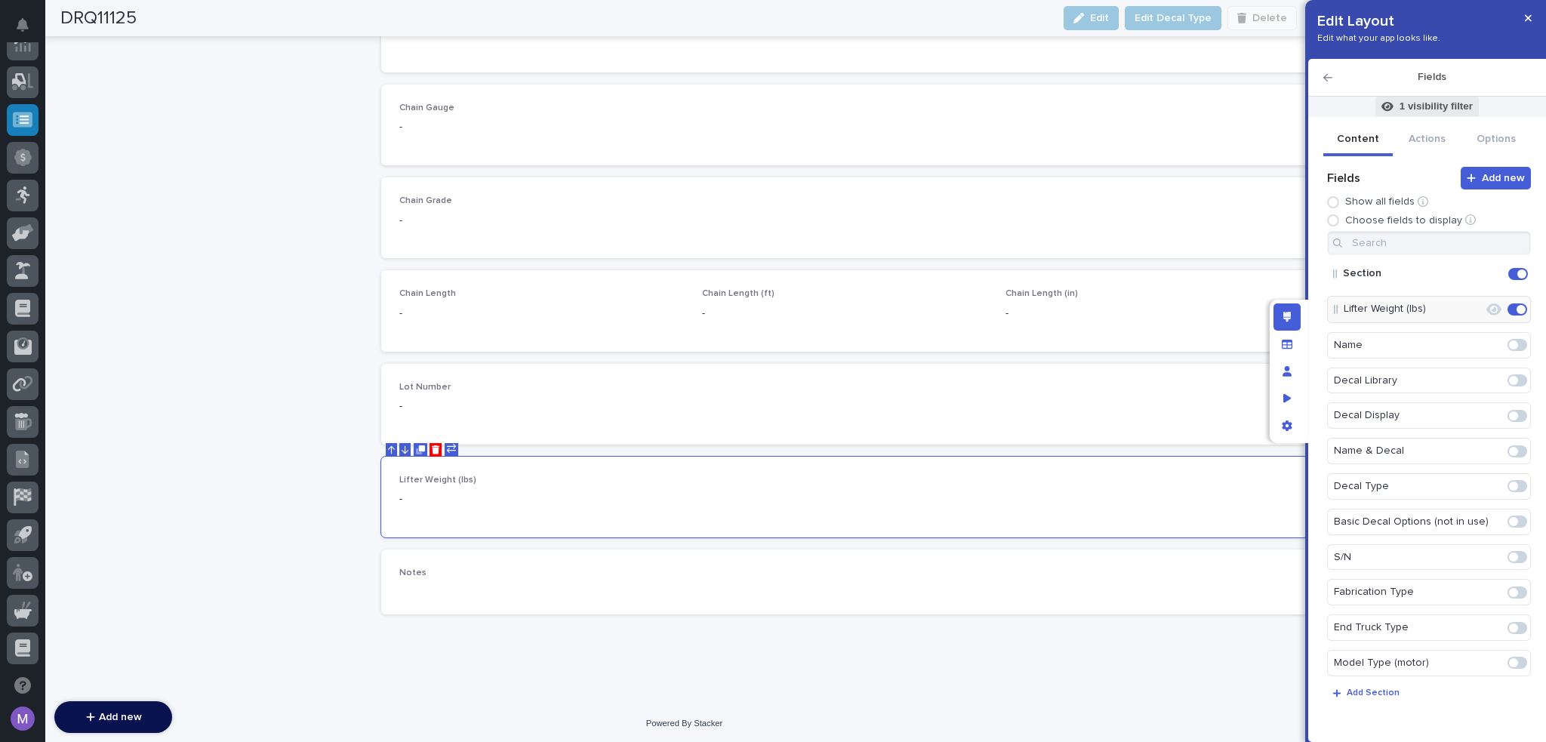
click at [1410, 102] on p "1 visibility filter" at bounding box center [1435, 107] width 73 height 14
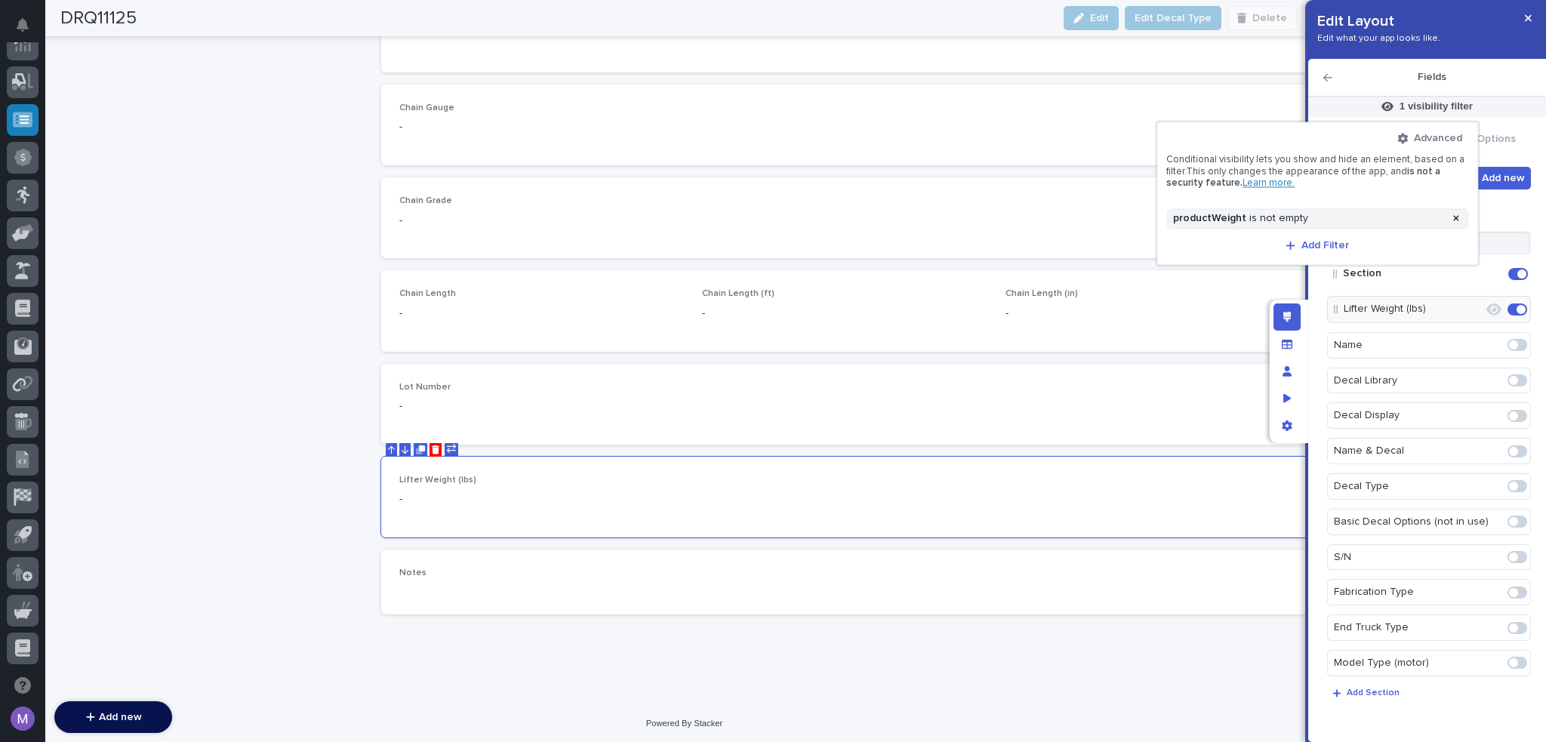
click at [1303, 291] on div at bounding box center [773, 371] width 1546 height 742
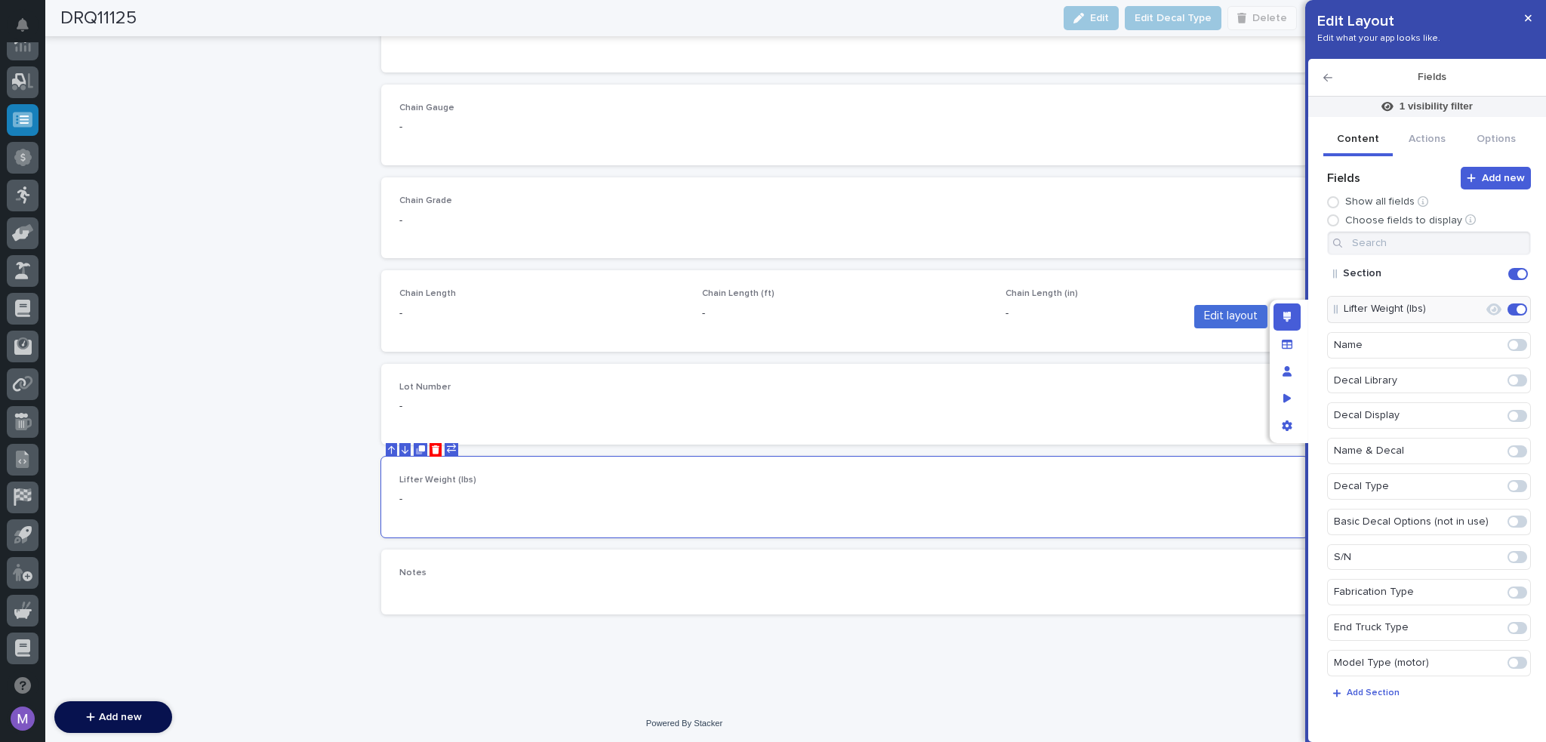
click at [1293, 311] on div "Edit layout" at bounding box center [1286, 316] width 27 height 27
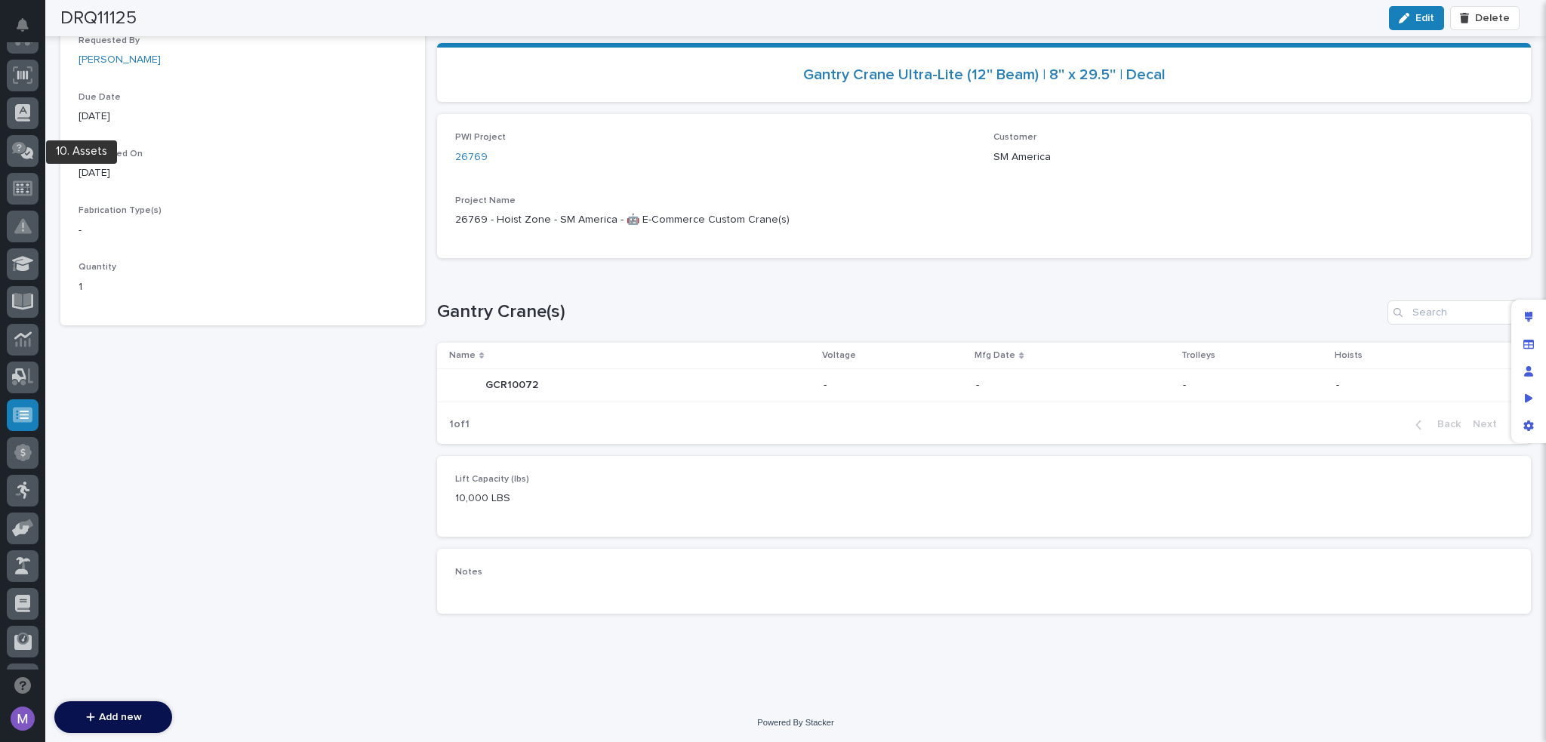
scroll to position [127, 0]
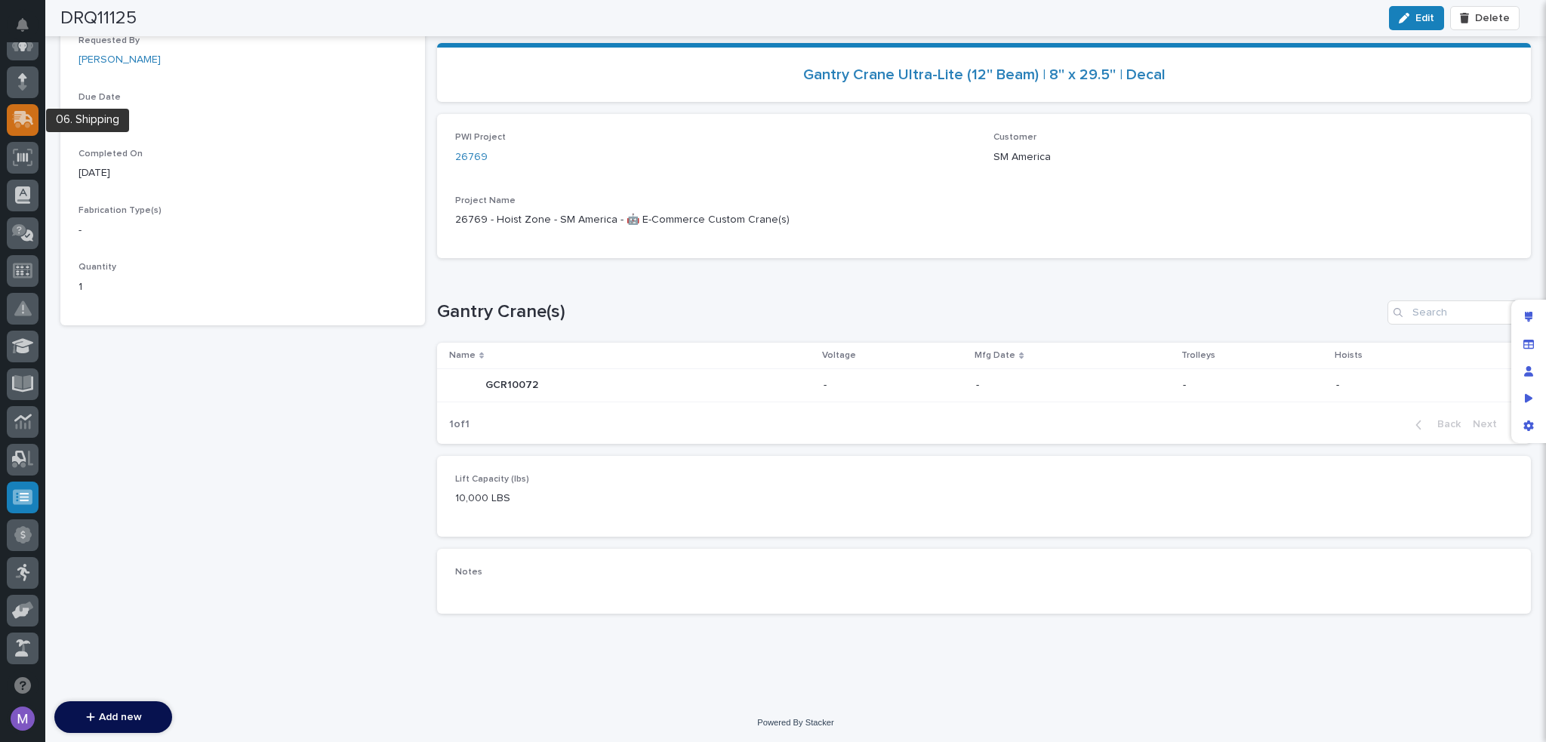
click at [27, 120] on icon at bounding box center [23, 119] width 22 height 17
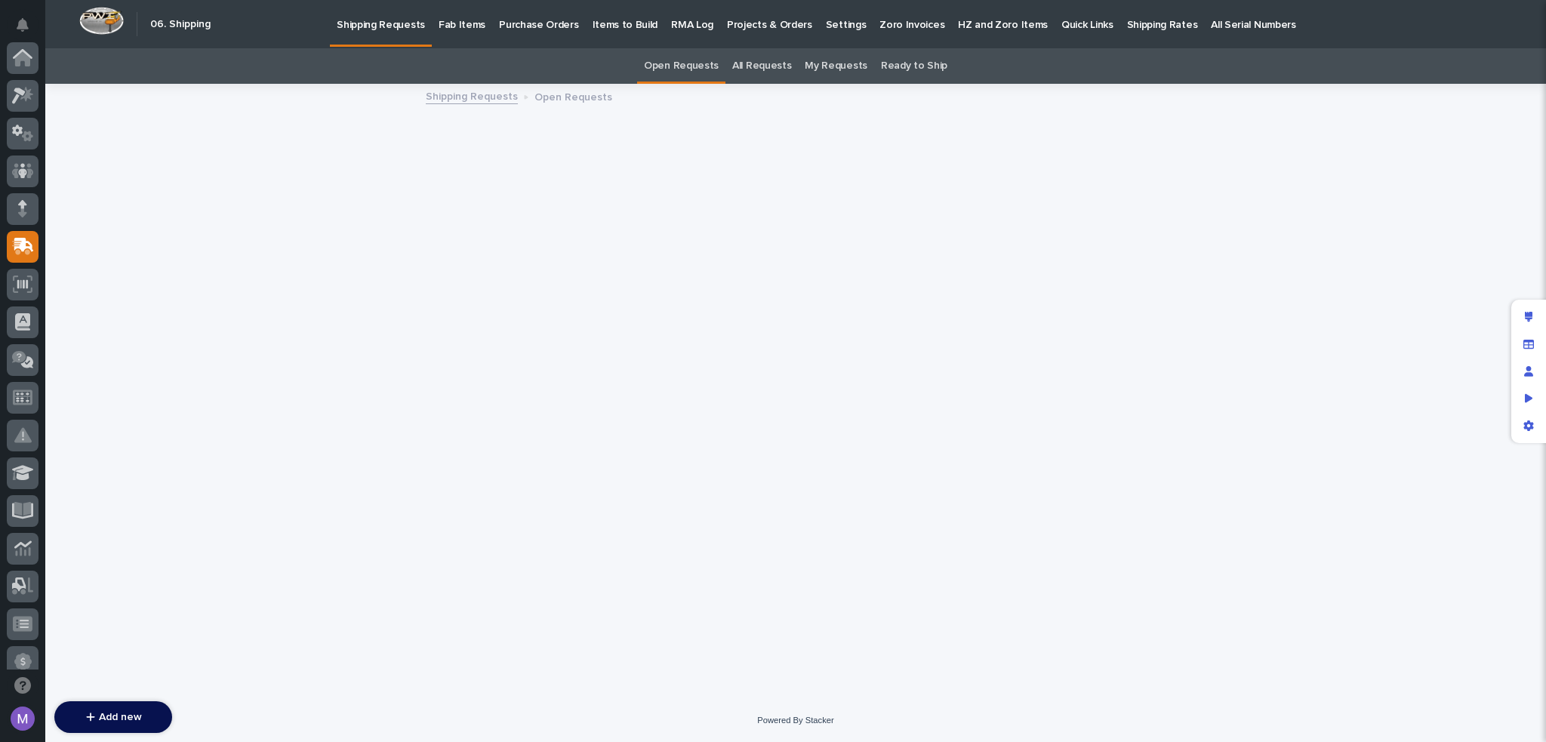
scroll to position [189, 0]
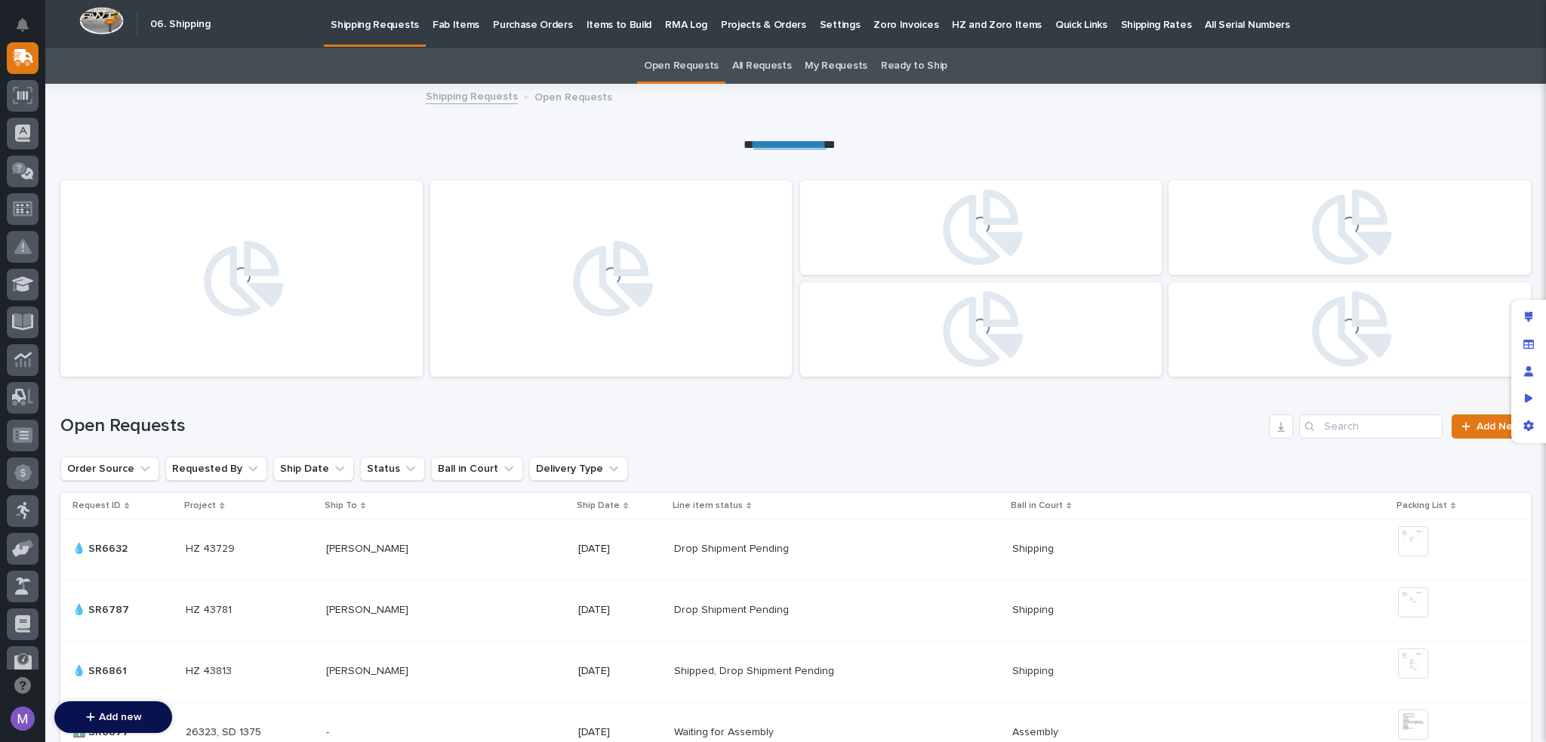
click at [586, 21] on p "Items to Build" at bounding box center [619, 16] width 66 height 32
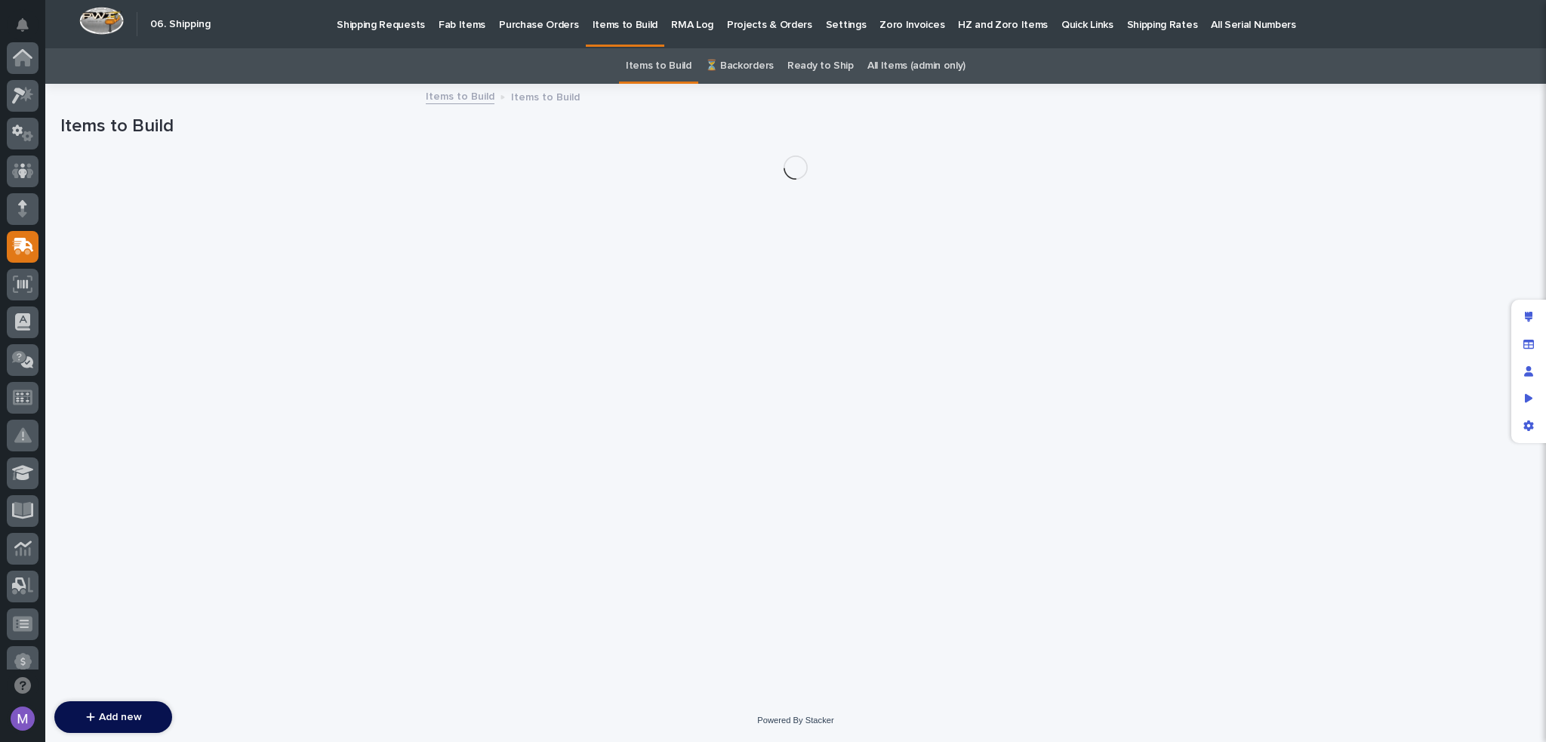
scroll to position [189, 0]
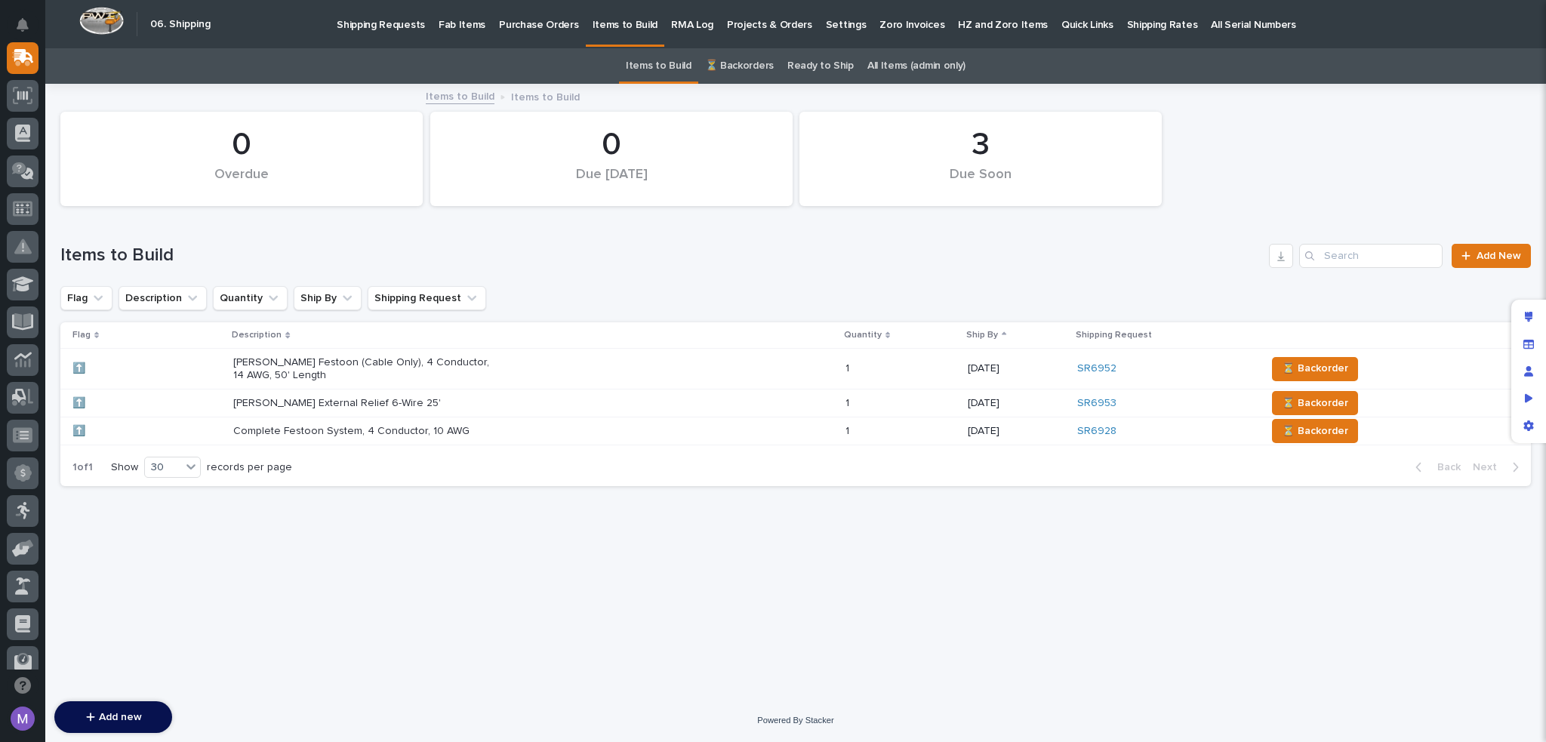
click at [808, 59] on link "Ready to Ship" at bounding box center [820, 65] width 66 height 35
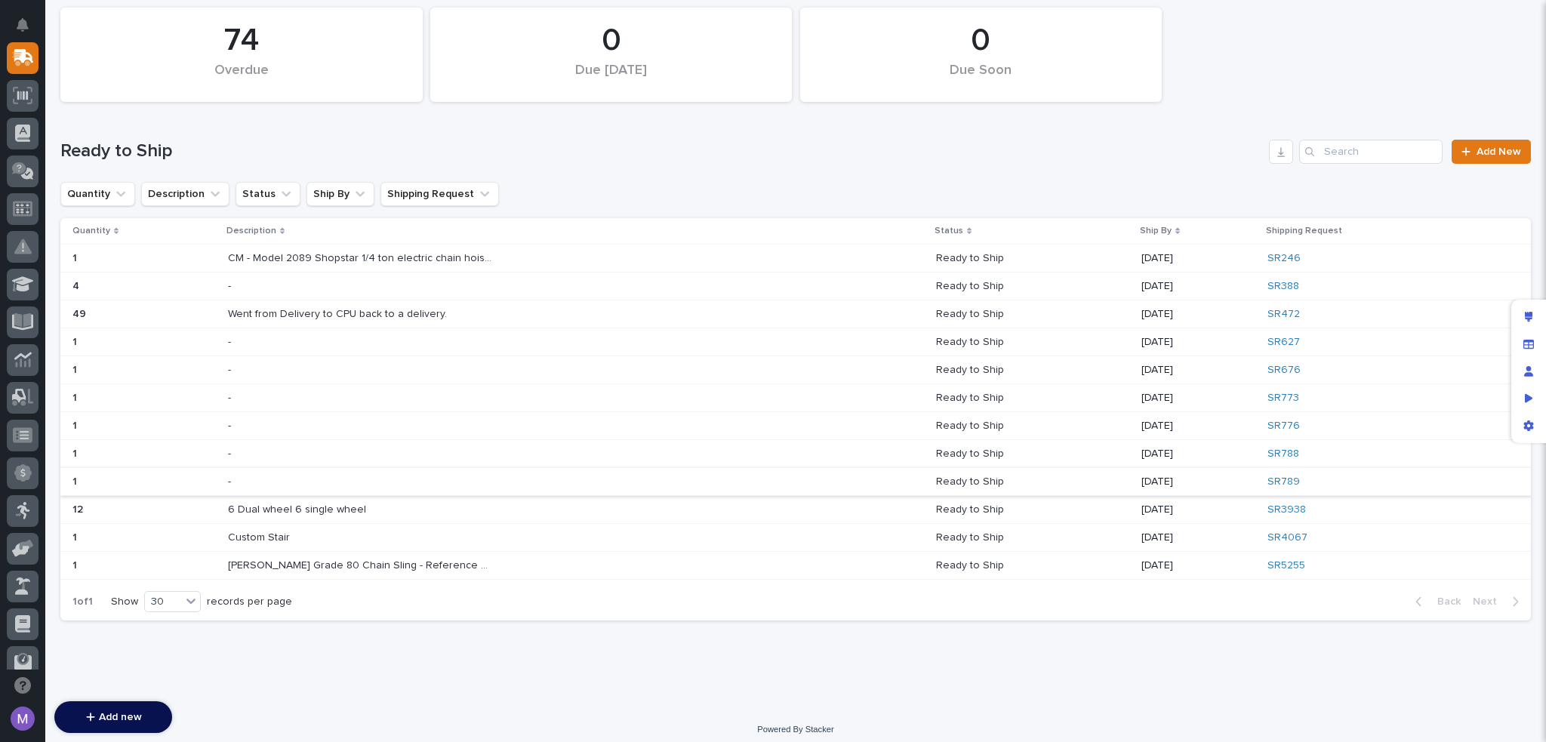
scroll to position [111, 0]
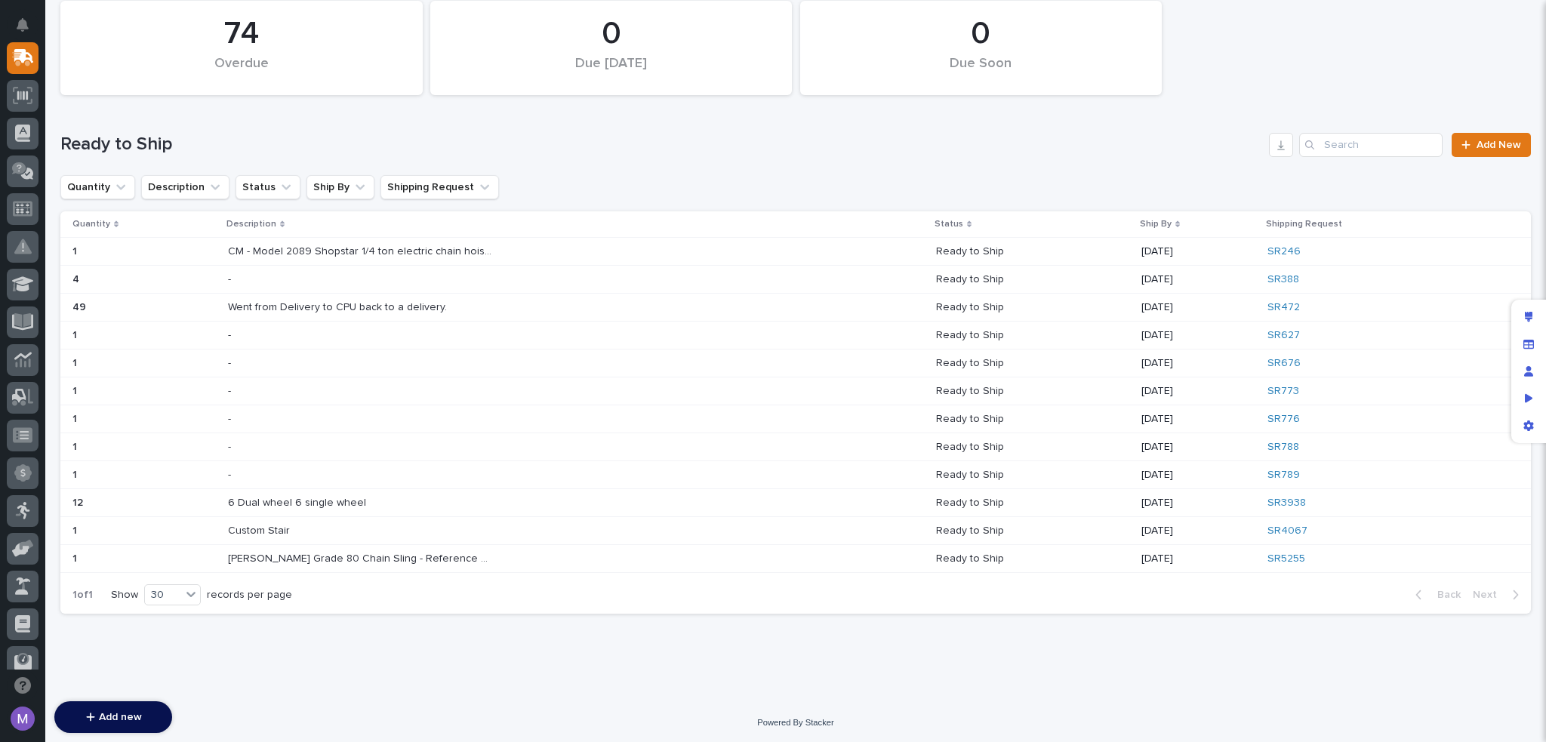
click at [405, 552] on p "Starke Grade 80 Chain Sling - Reference Order SKU For Build & Shipping Informat…" at bounding box center [361, 557] width 267 height 16
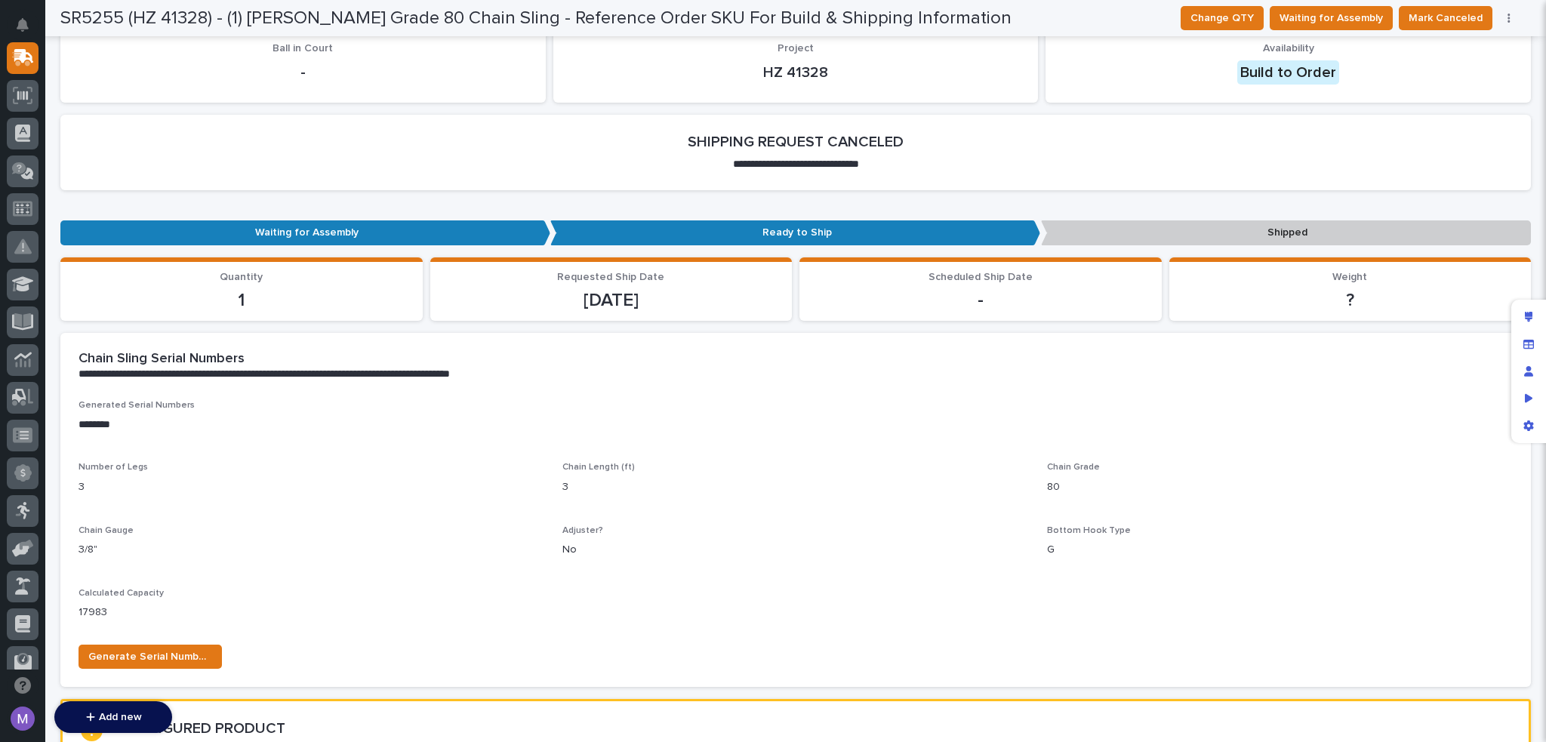
scroll to position [377, 0]
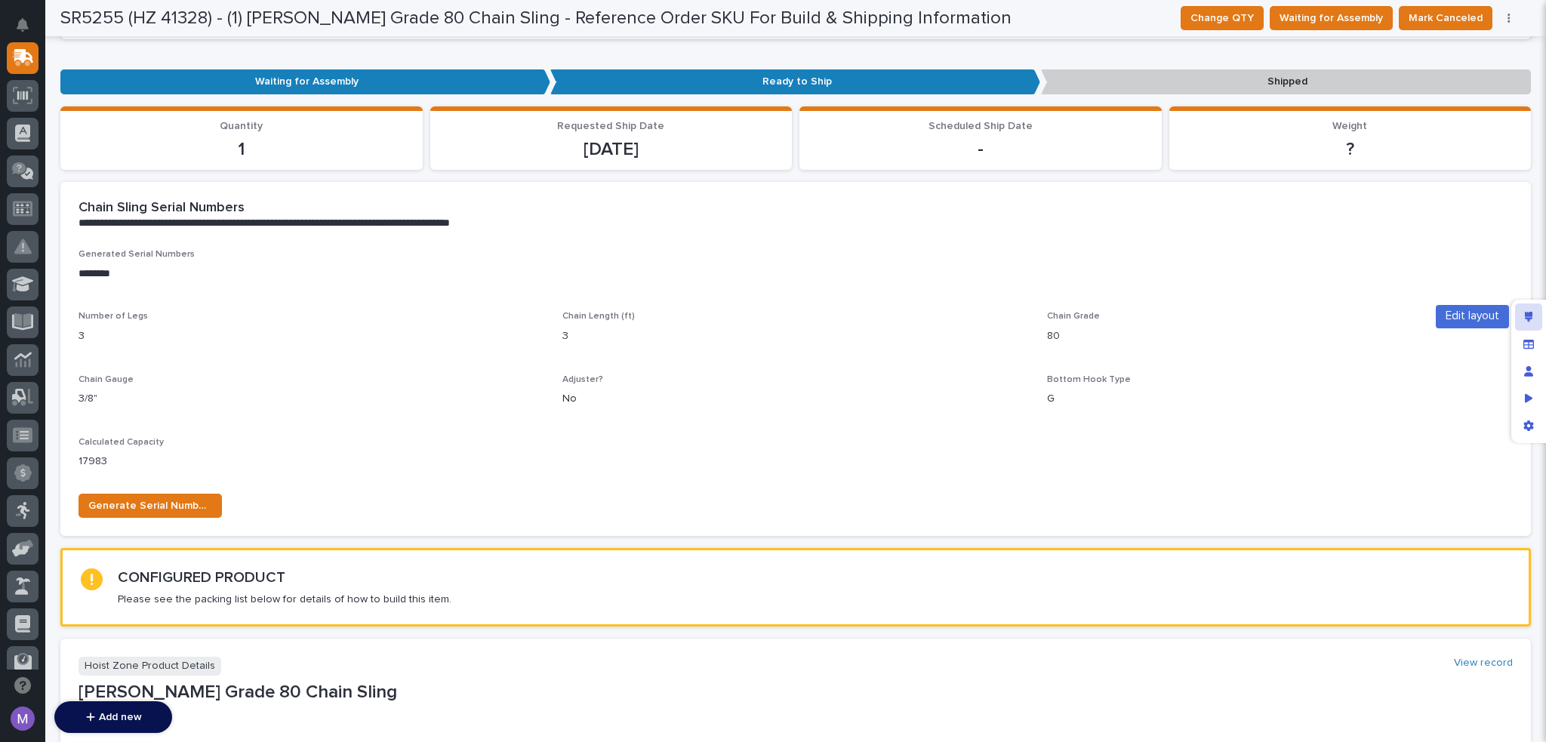
click at [1525, 315] on icon "Edit layout" at bounding box center [1528, 317] width 8 height 11
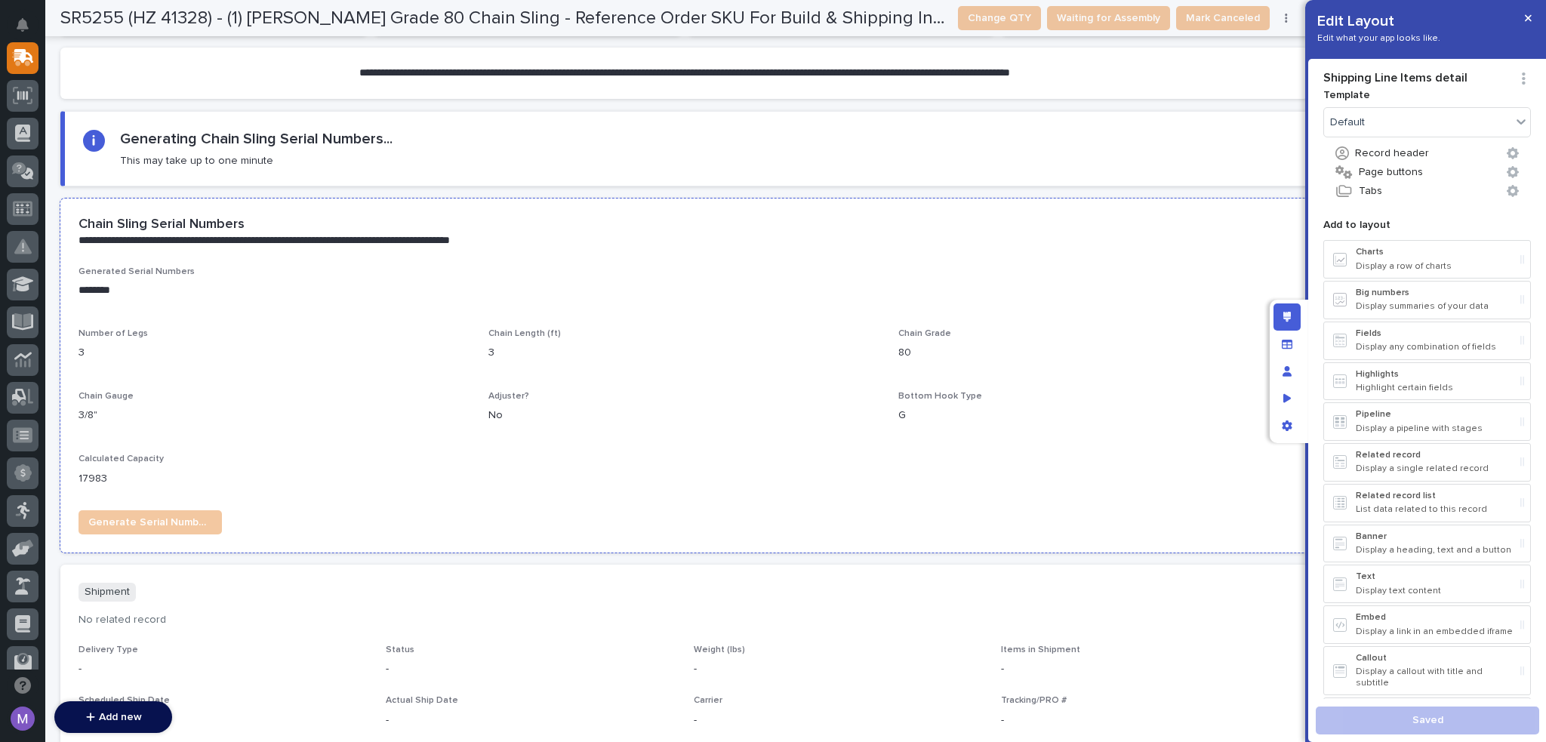
scroll to position [1633, 0]
click at [712, 328] on p "Chain Length (ft)" at bounding box center [684, 333] width 392 height 11
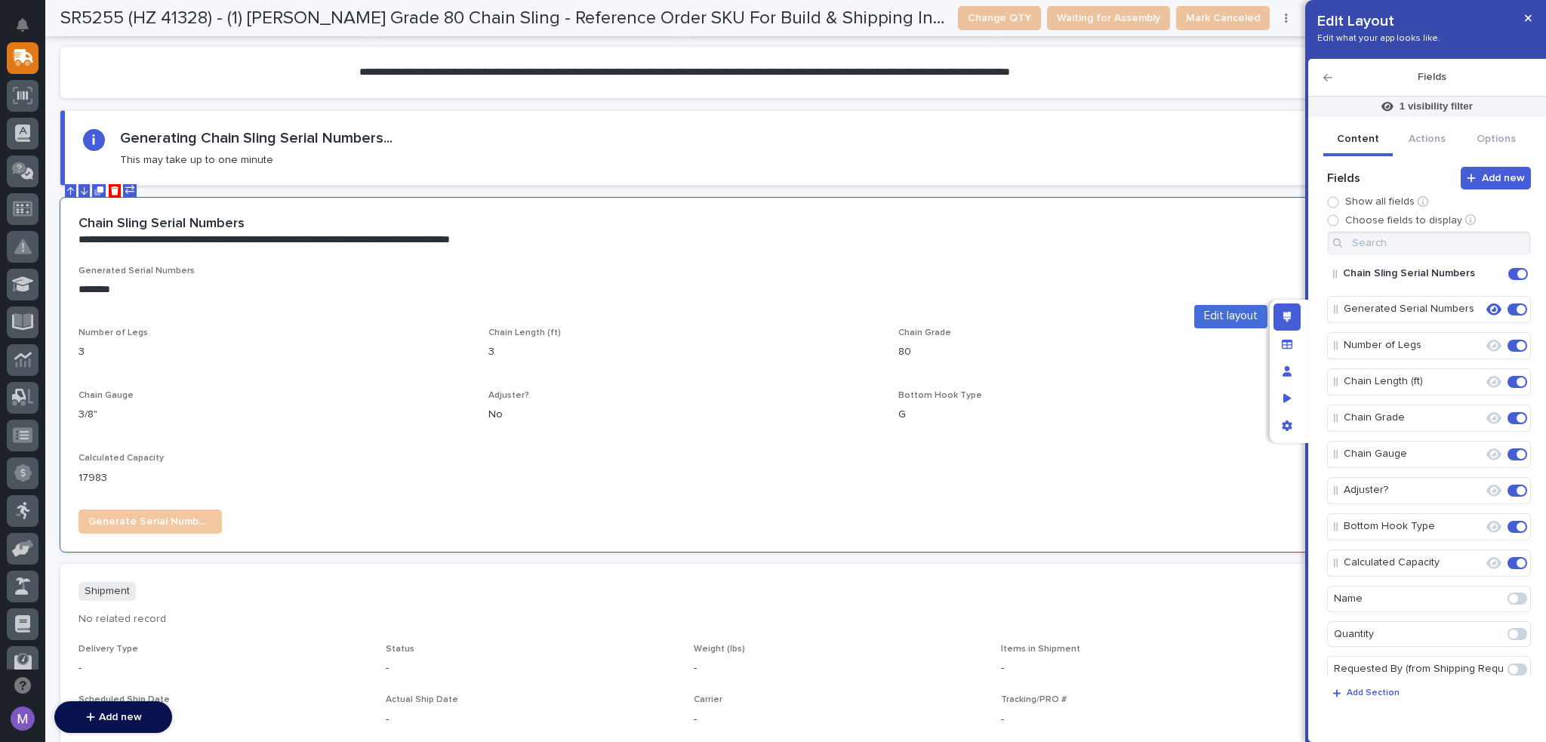
click at [1286, 319] on icon "Edit layout" at bounding box center [1287, 317] width 8 height 11
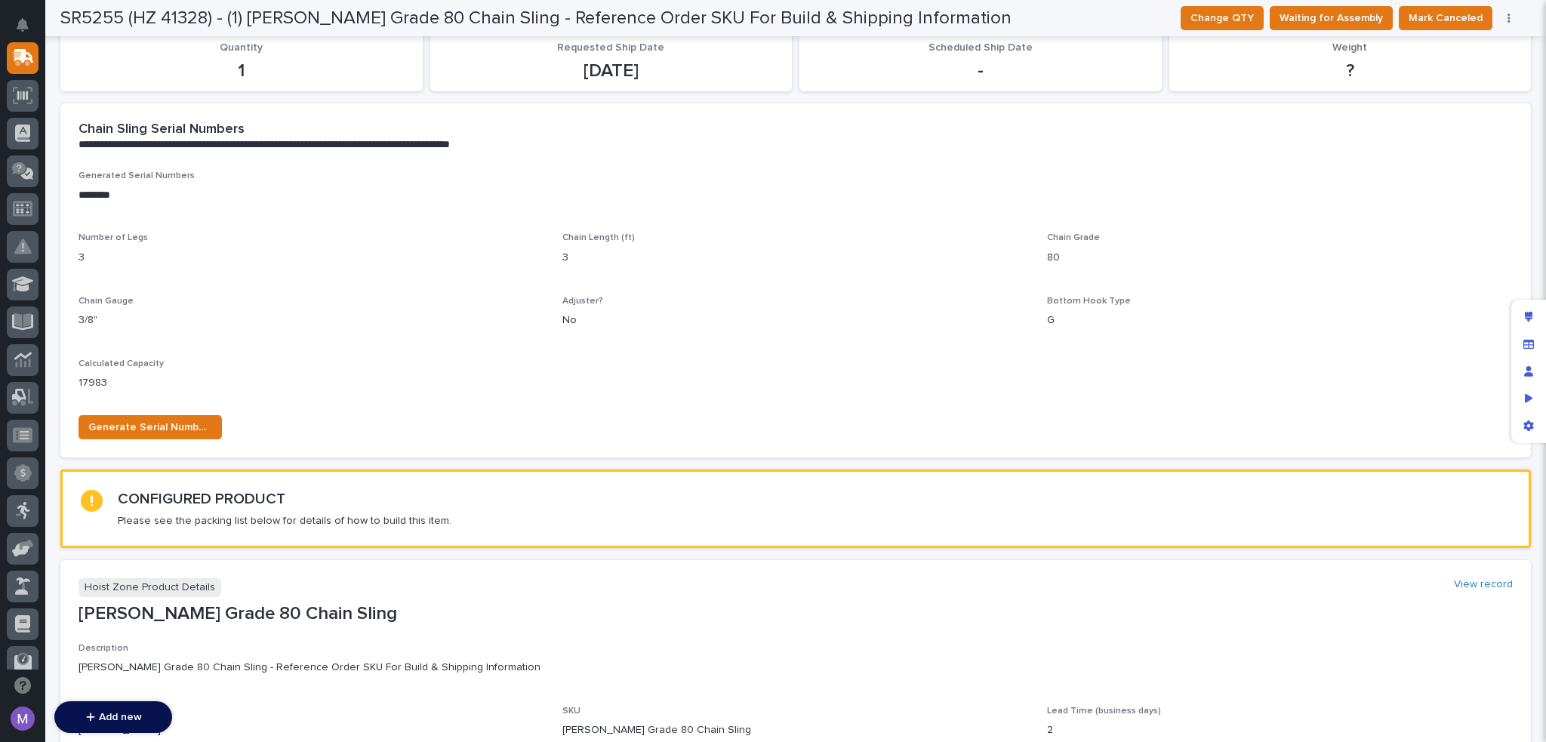
scroll to position [430, 0]
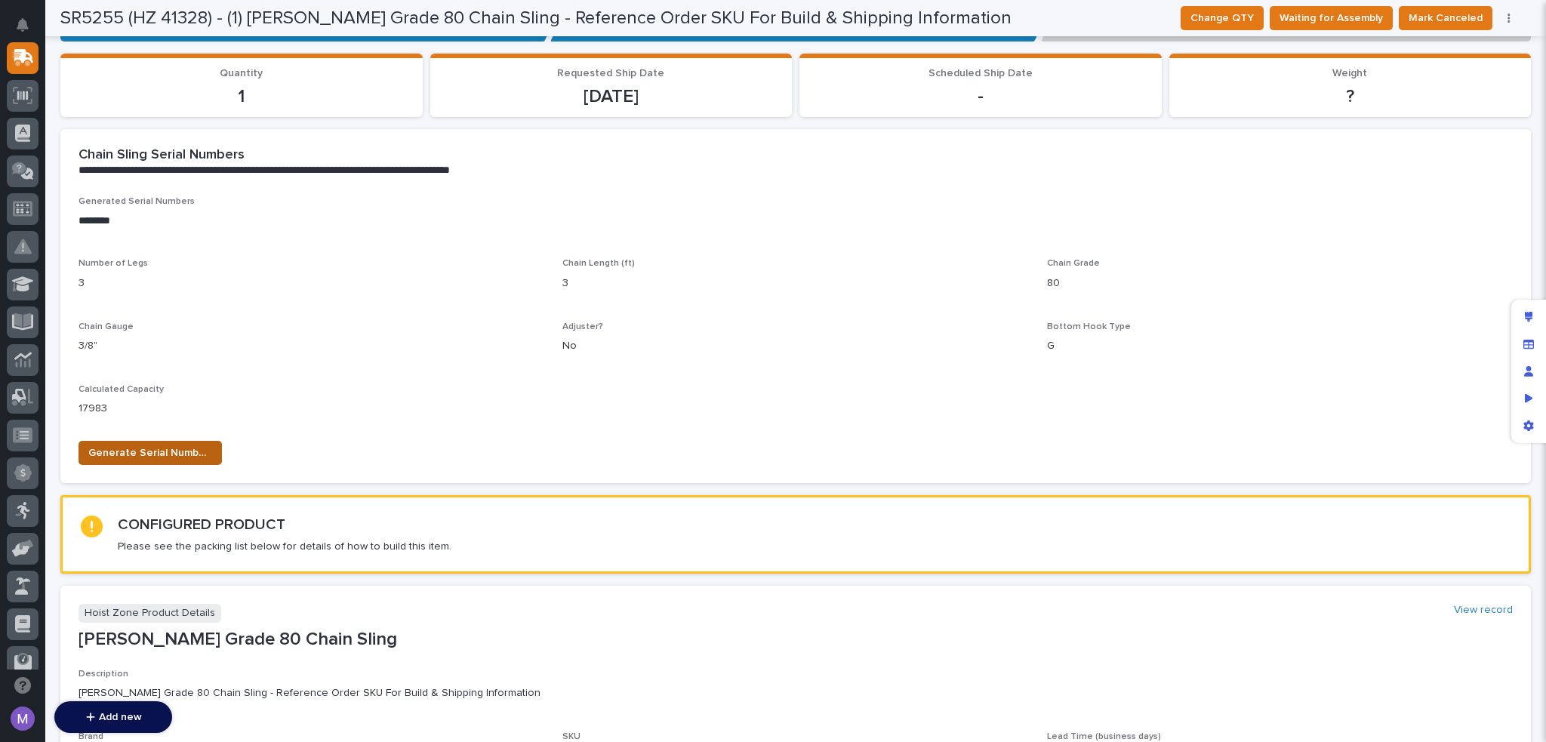
click at [171, 444] on span "Generate Serial Numbers" at bounding box center [150, 453] width 124 height 18
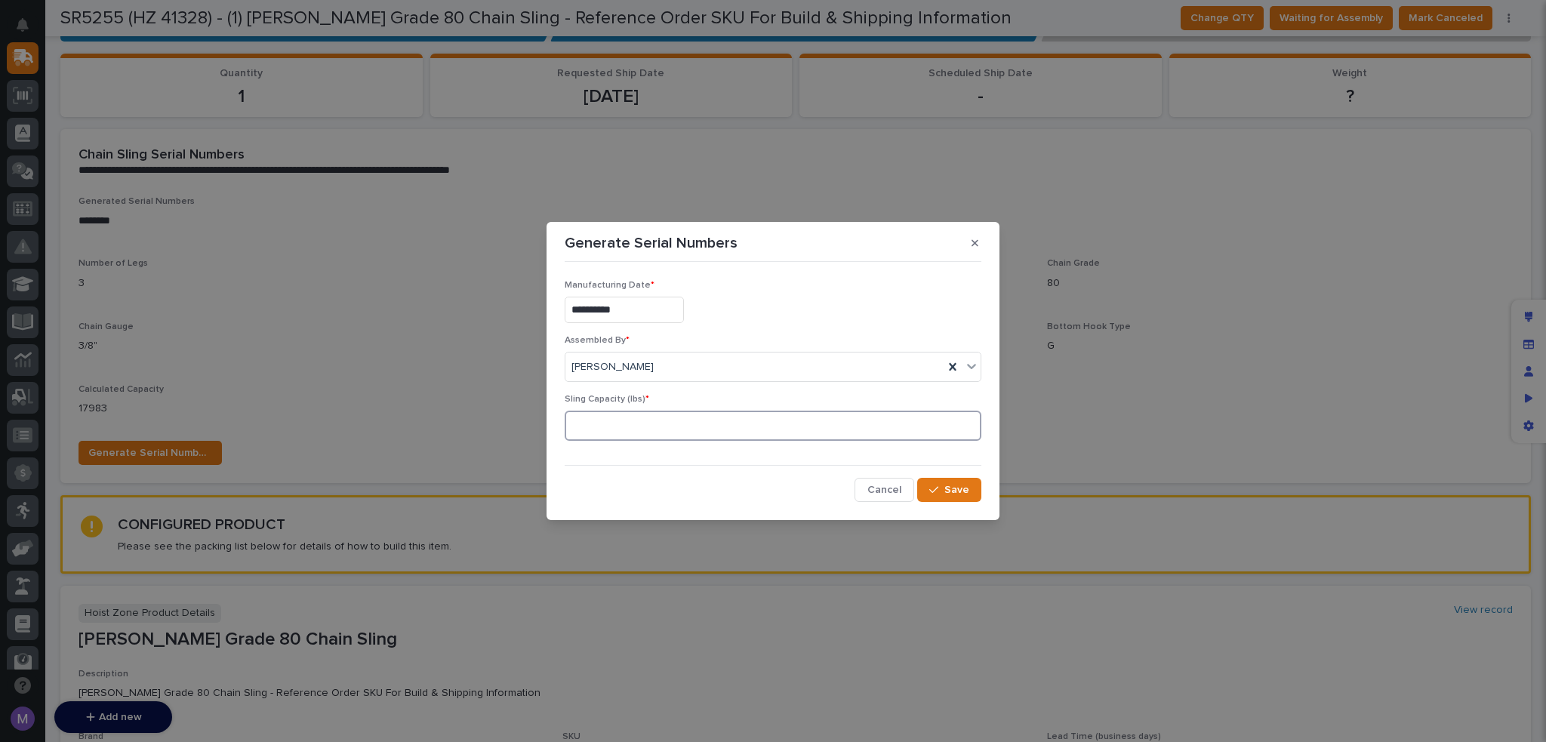
click at [646, 426] on input at bounding box center [772, 426] width 417 height 30
drag, startPoint x: 561, startPoint y: 395, endPoint x: 659, endPoint y: 402, distance: 97.6
click at [659, 402] on div "**********" at bounding box center [773, 385] width 424 height 242
click at [873, 482] on button "Cancel" at bounding box center [884, 490] width 60 height 24
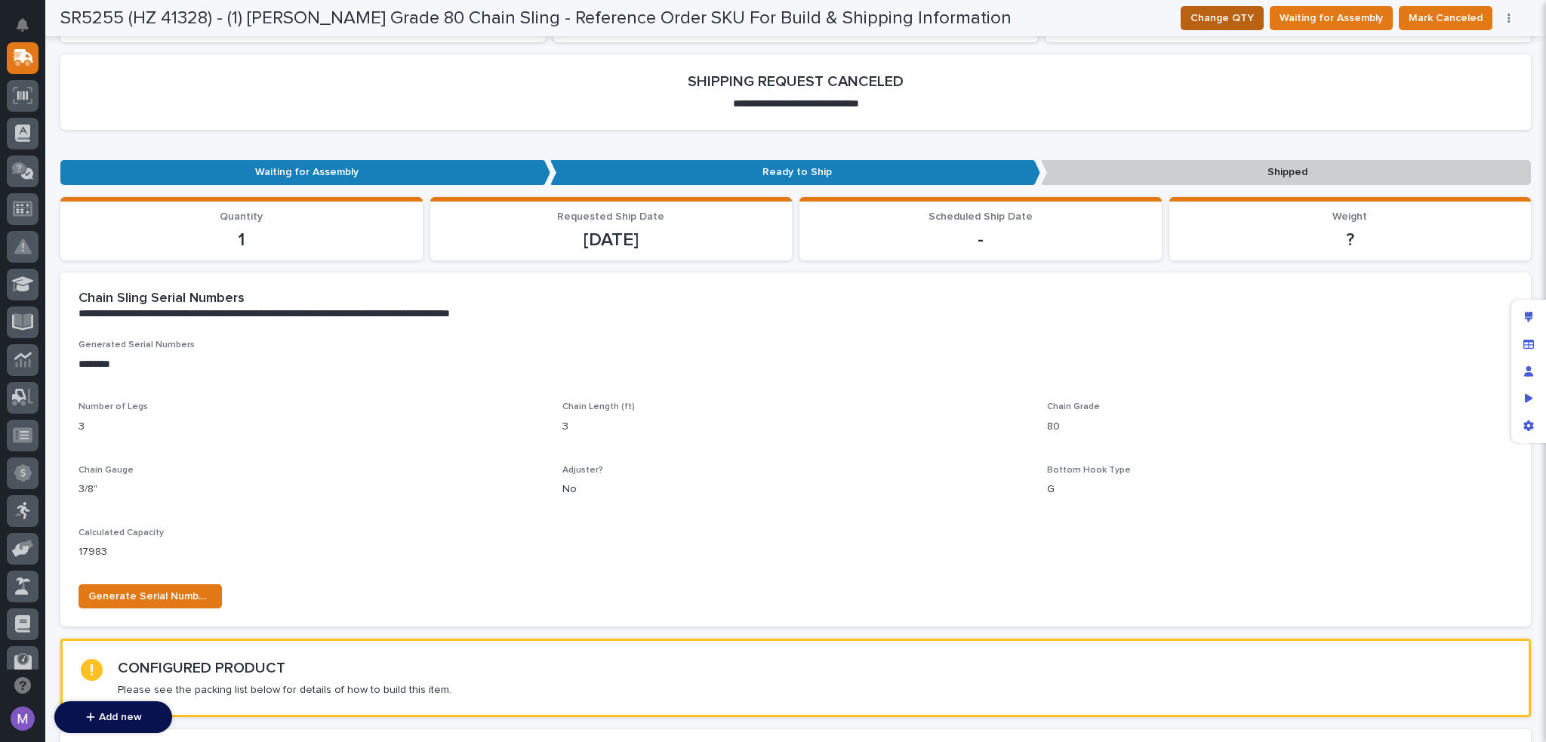
scroll to position [279, 0]
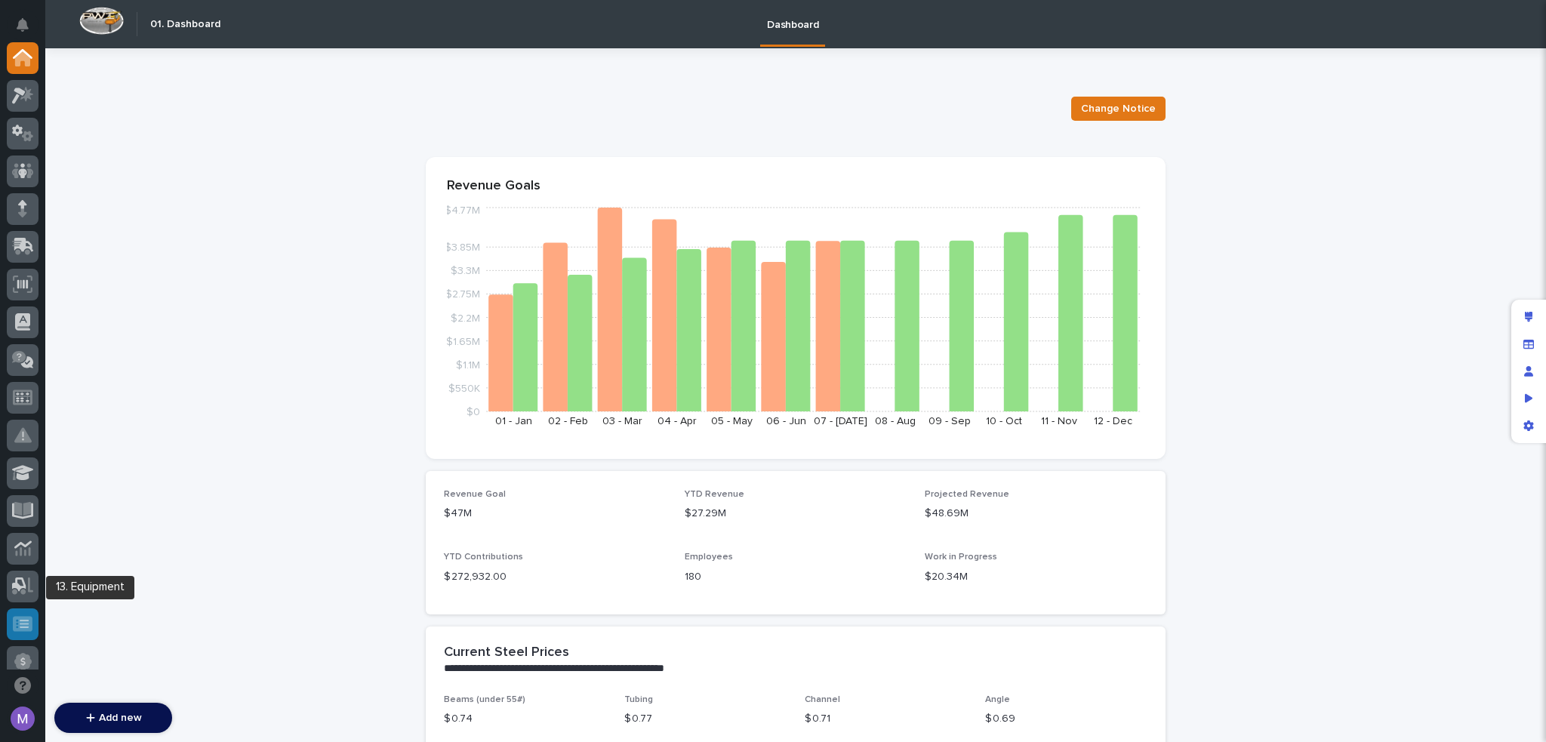
click at [17, 624] on icon at bounding box center [23, 623] width 20 height 15
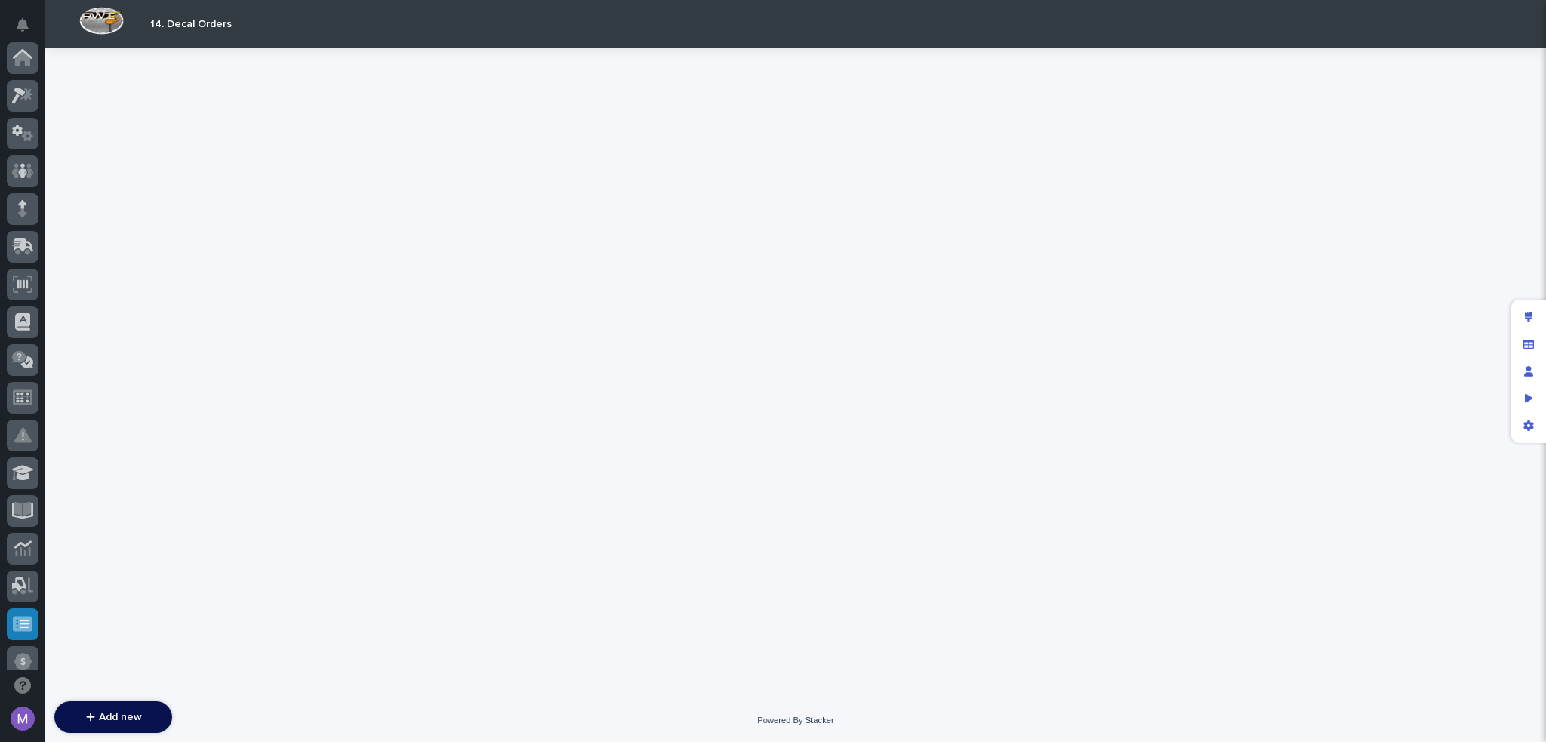
scroll to position [504, 0]
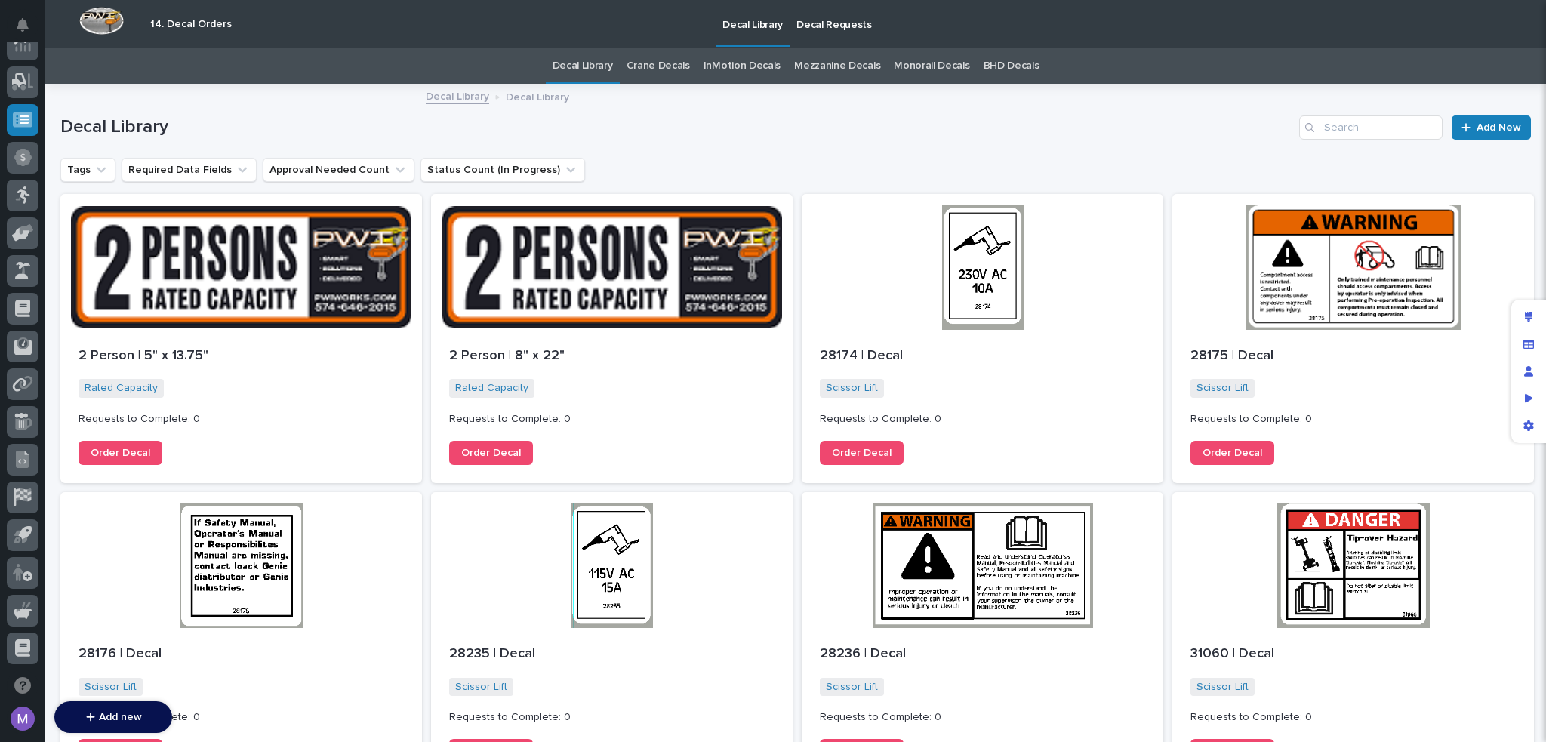
click at [647, 60] on link "Crane Decals" at bounding box center [657, 65] width 63 height 35
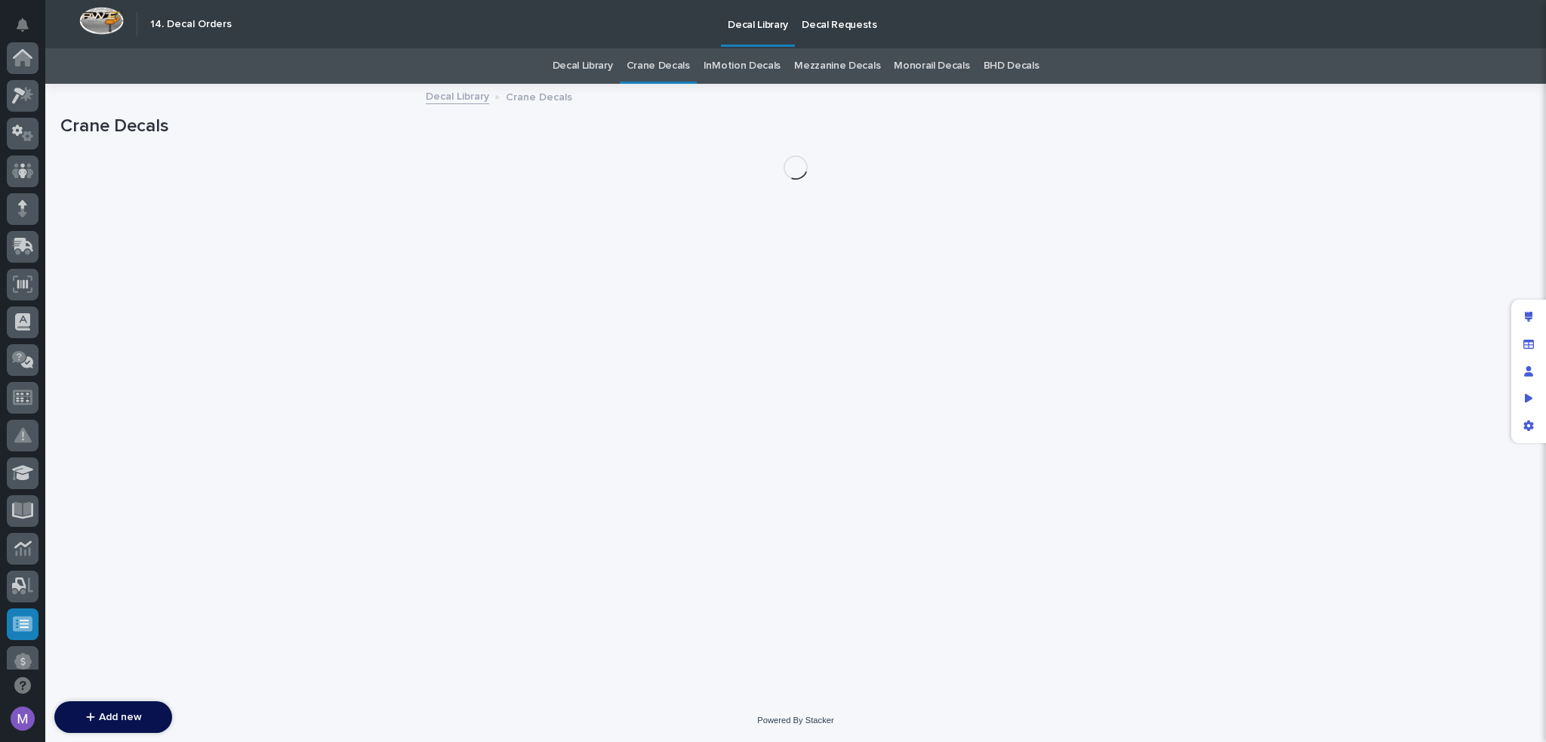
scroll to position [504, 0]
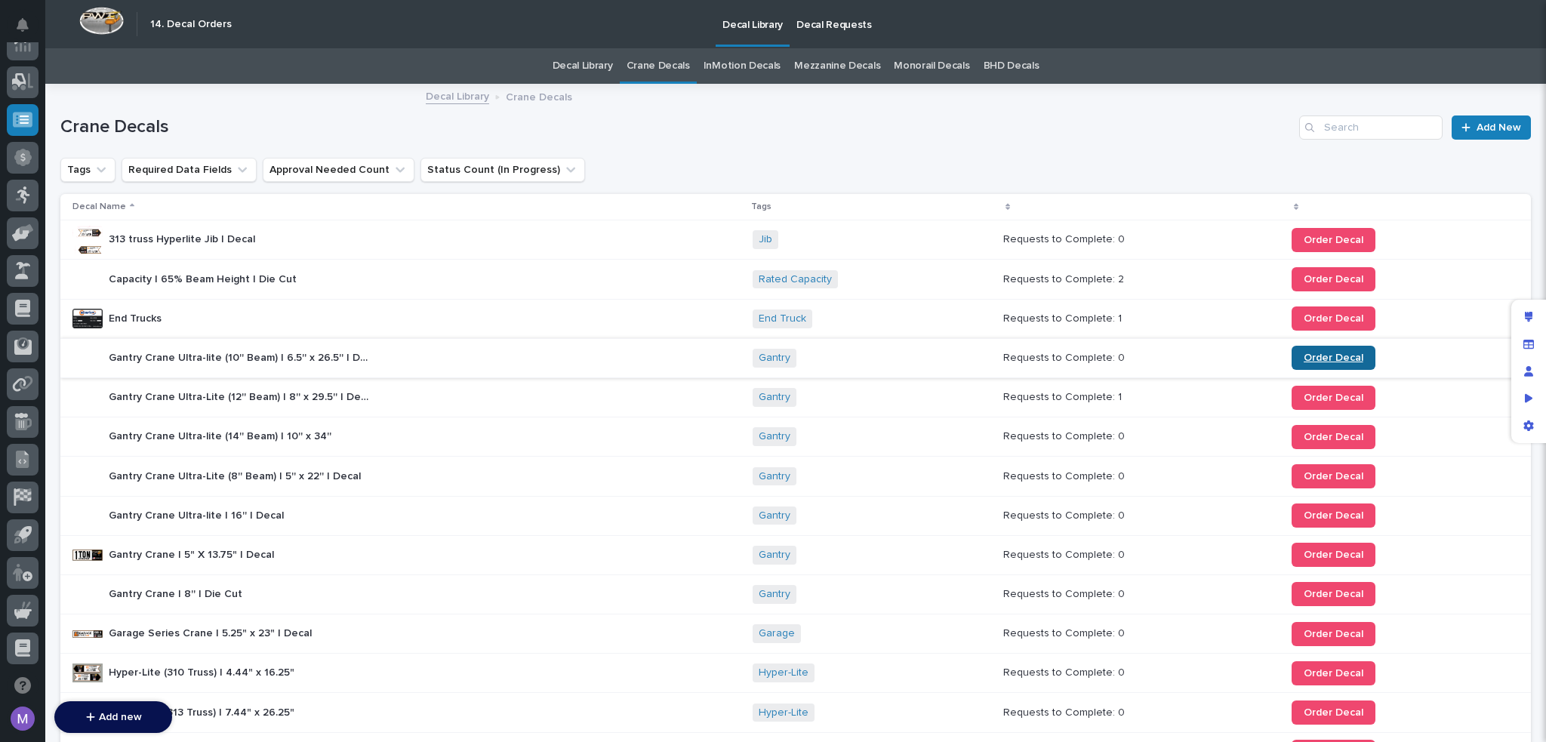
click at [1341, 358] on span "Order Decal" at bounding box center [1333, 357] width 60 height 11
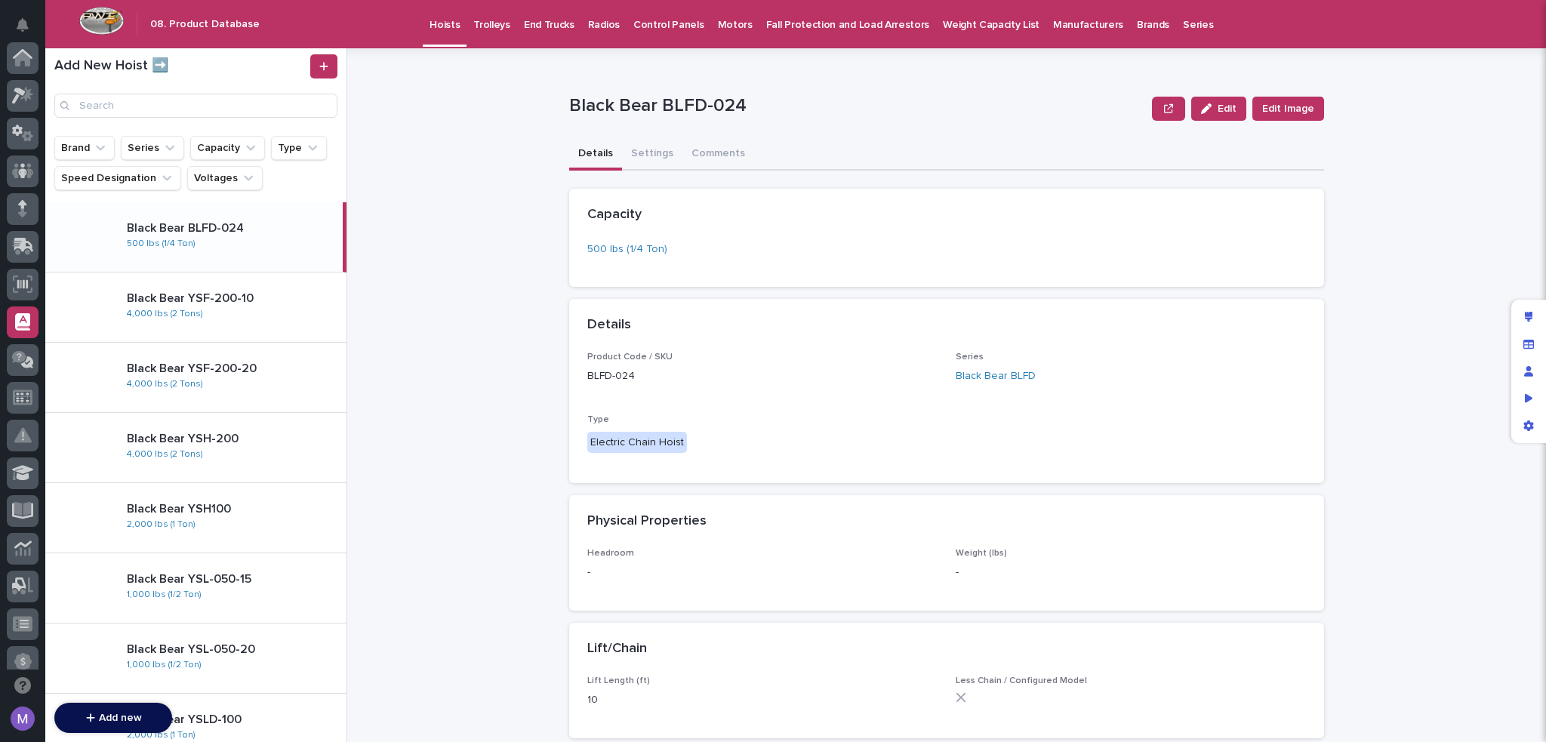
scroll to position [264, 0]
